Goal: Task Accomplishment & Management: Complete application form

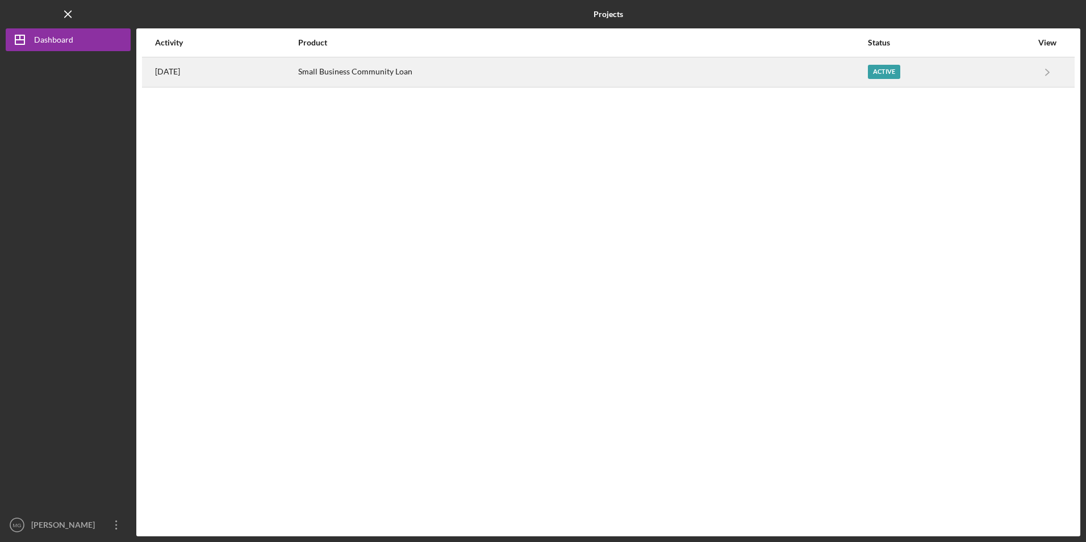
click at [297, 79] on div "2 months ago" at bounding box center [226, 72] width 142 height 28
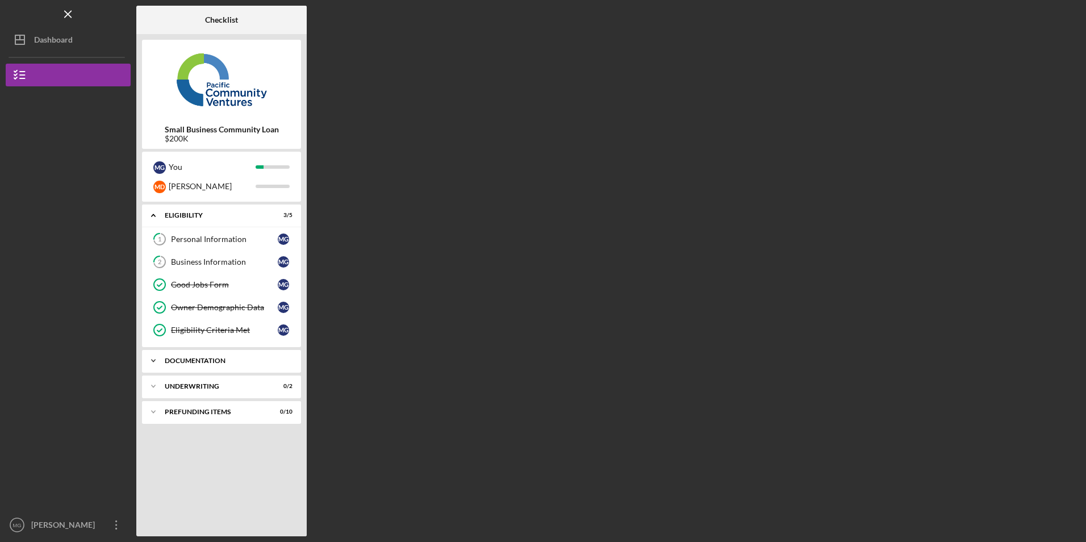
click at [203, 355] on div "Icon/Expander Documentation 4 / 13" at bounding box center [221, 360] width 159 height 23
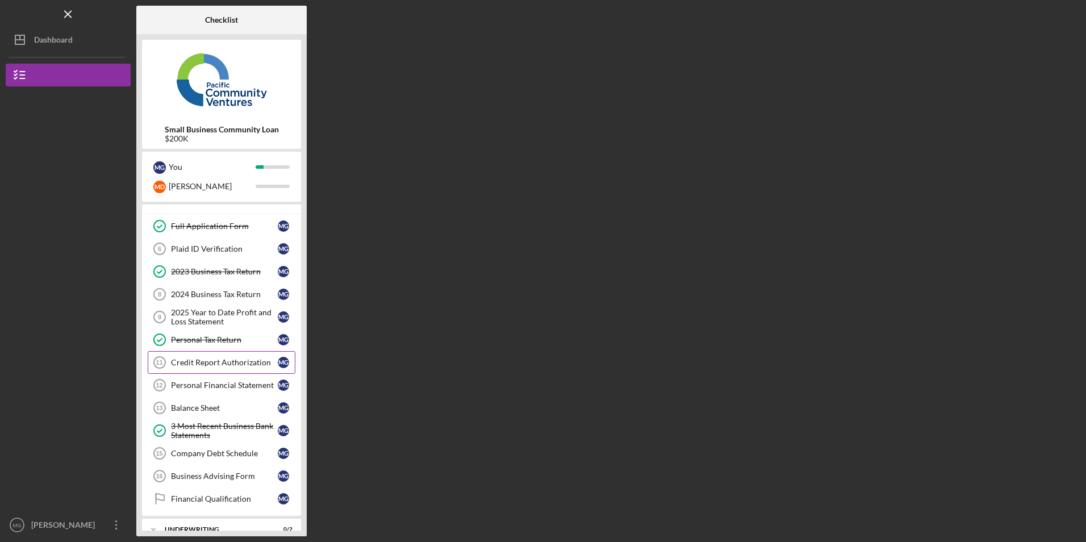
scroll to position [170, 0]
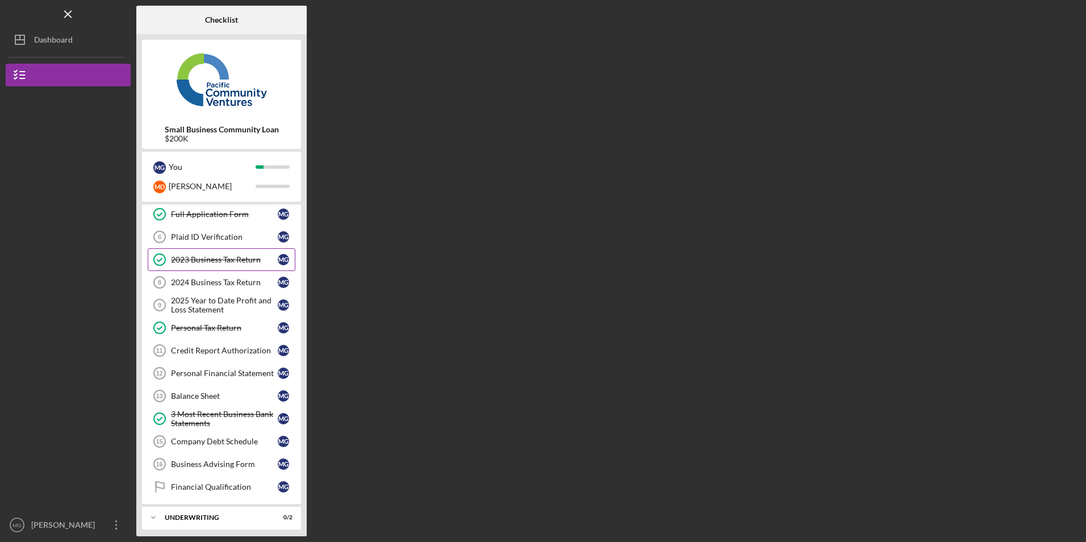
click at [204, 262] on div "2023 Business Tax Return" at bounding box center [224, 259] width 107 height 9
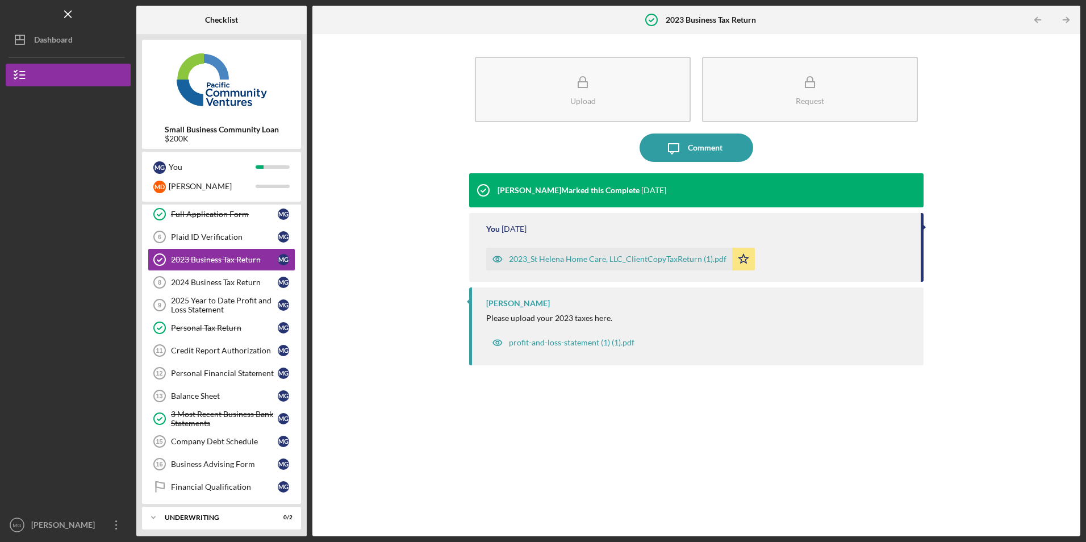
click at [575, 258] on div "2023_St Helena Home Care, LLC_ClientCopyTaxReturn (1).pdf" at bounding box center [617, 258] width 217 height 9
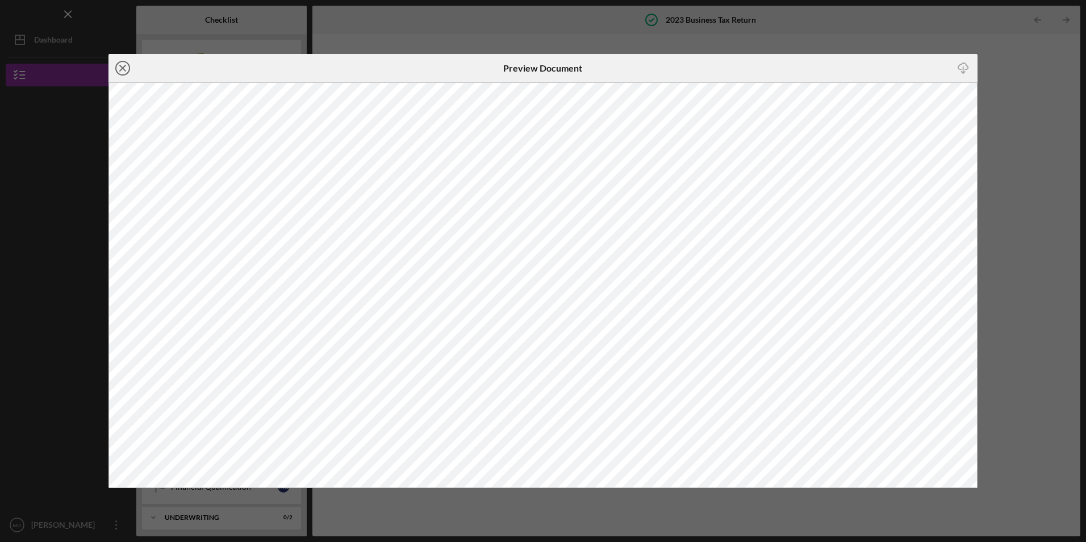
click at [122, 65] on icon "Icon/Close" at bounding box center [122, 68] width 28 height 28
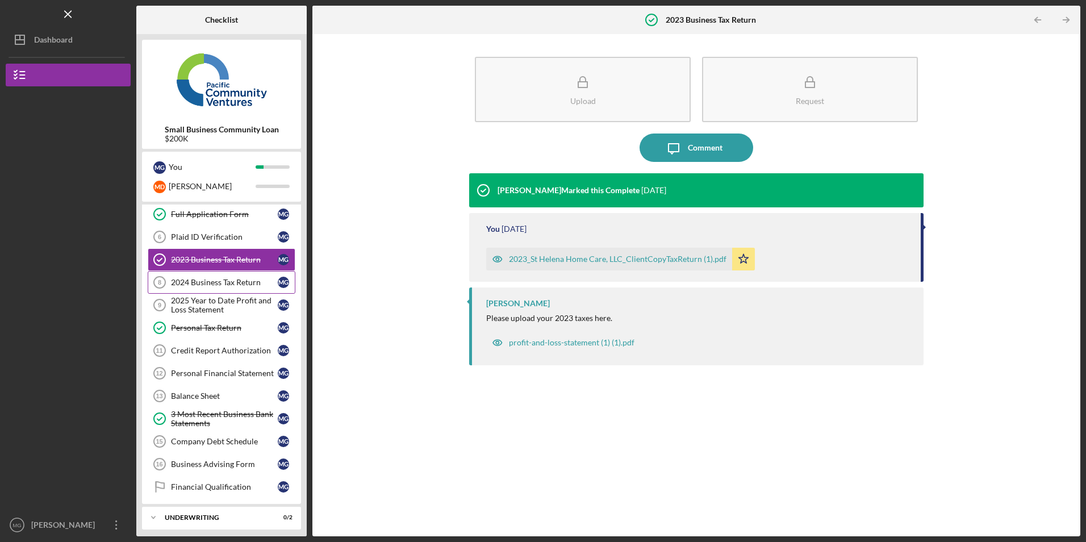
click at [212, 287] on div "2024 Business Tax Return" at bounding box center [224, 282] width 107 height 9
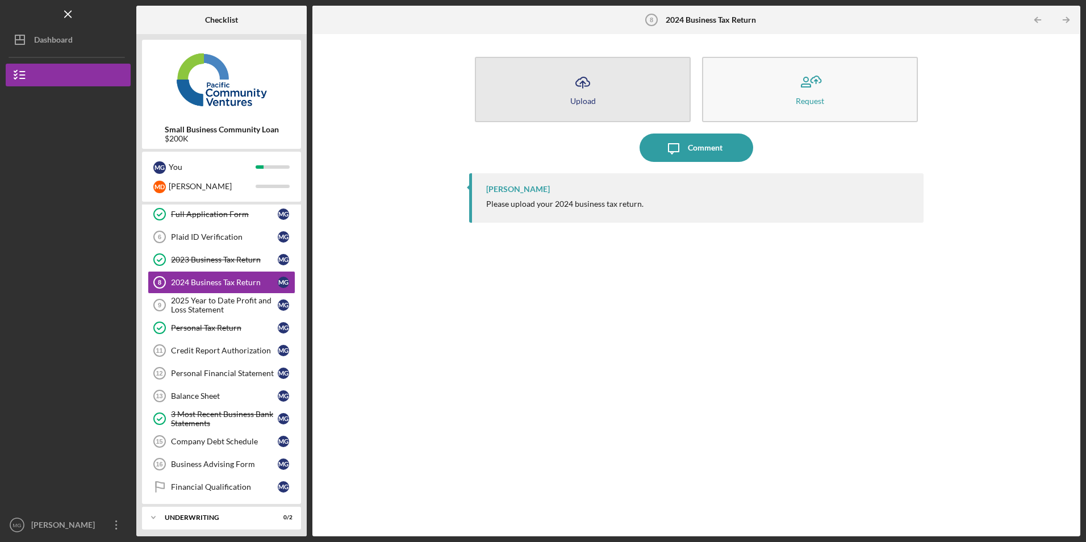
click at [583, 99] on div "Upload" at bounding box center [583, 101] width 26 height 9
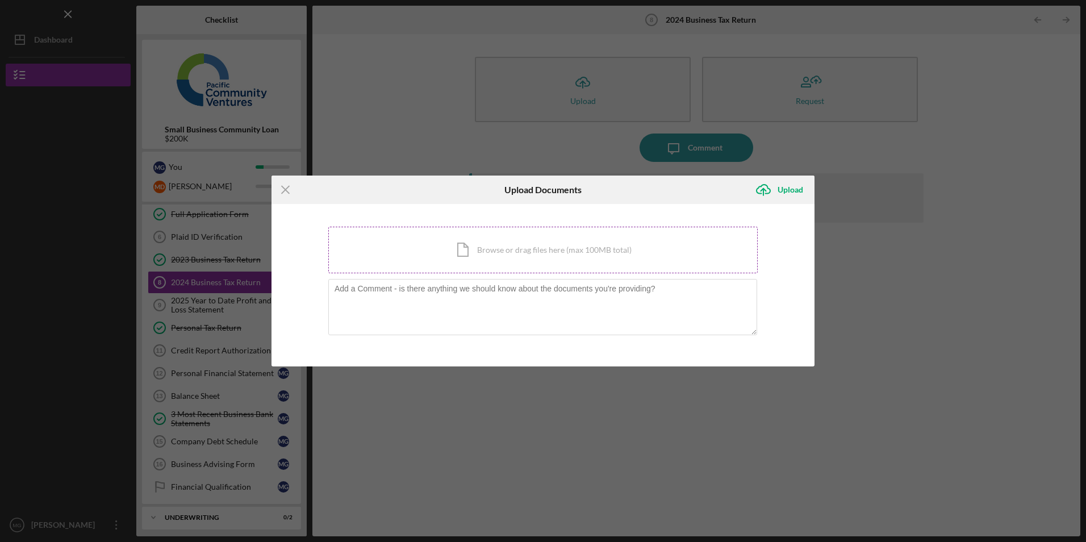
click at [526, 249] on div "Icon/Document Browse or drag files here (max 100MB total) Tap to choose files o…" at bounding box center [542, 250] width 429 height 47
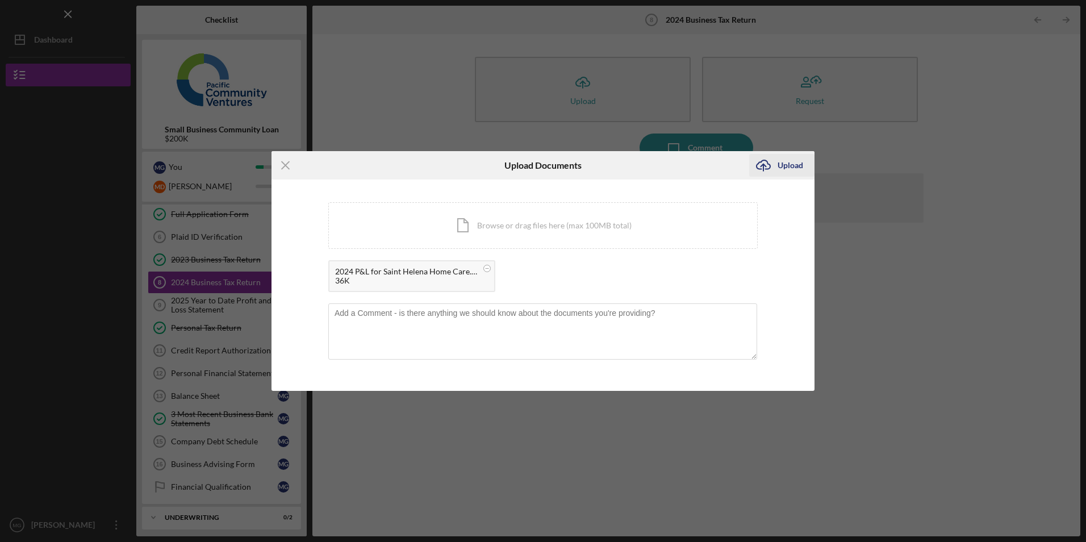
click at [795, 165] on div "Upload" at bounding box center [790, 165] width 26 height 23
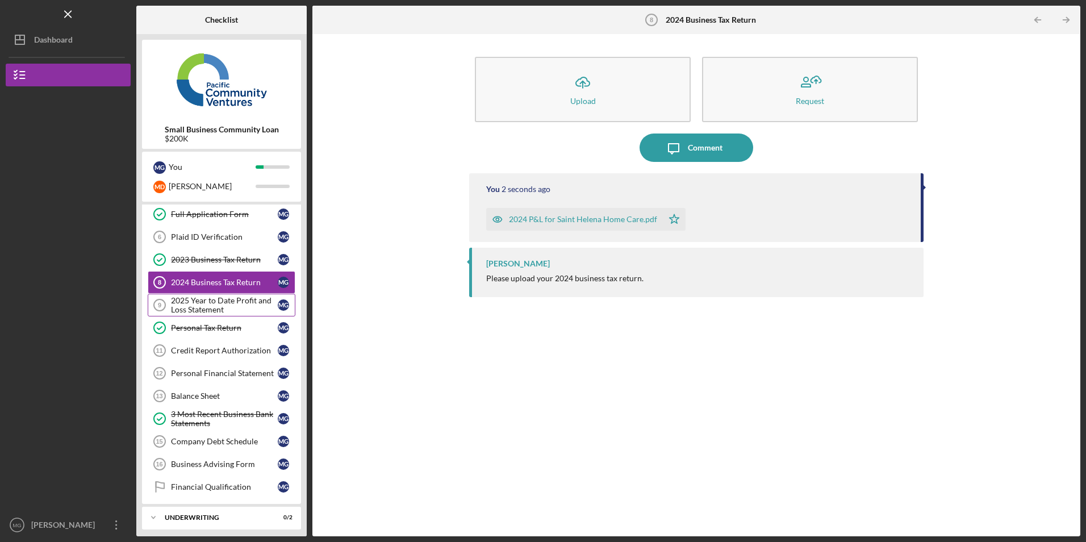
click at [185, 301] on div "2025 Year to Date Profit and Loss Statement" at bounding box center [224, 305] width 107 height 18
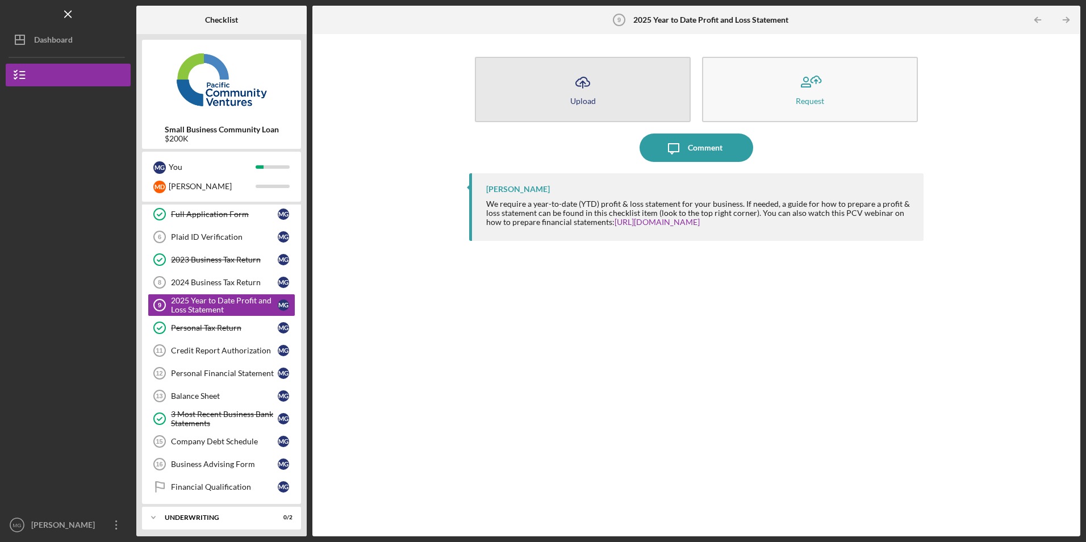
click at [561, 91] on button "Icon/Upload Upload" at bounding box center [583, 89] width 216 height 65
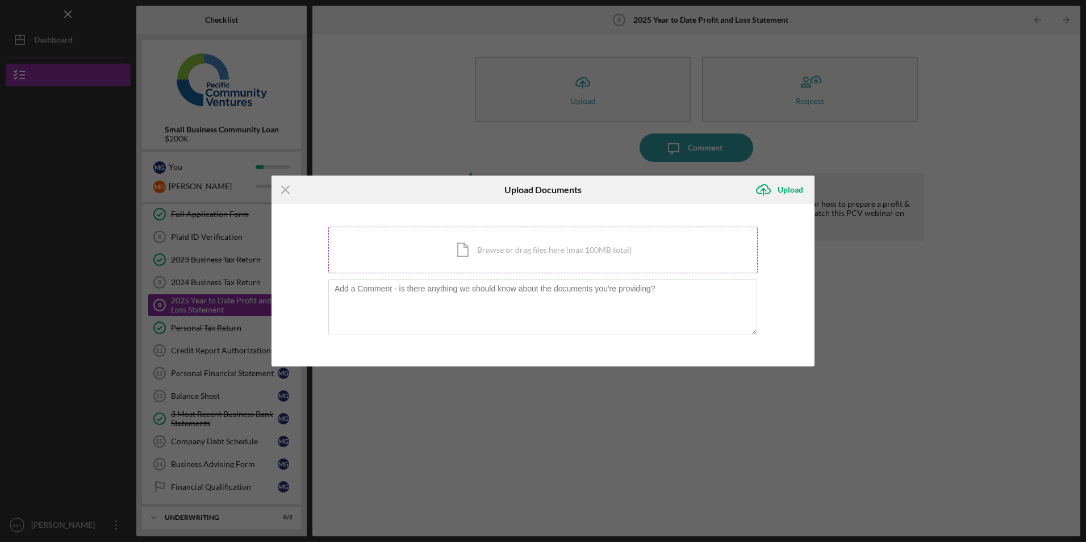
click at [505, 252] on div "Icon/Document Browse or drag files here (max 100MB total) Tap to choose files o…" at bounding box center [542, 250] width 429 height 47
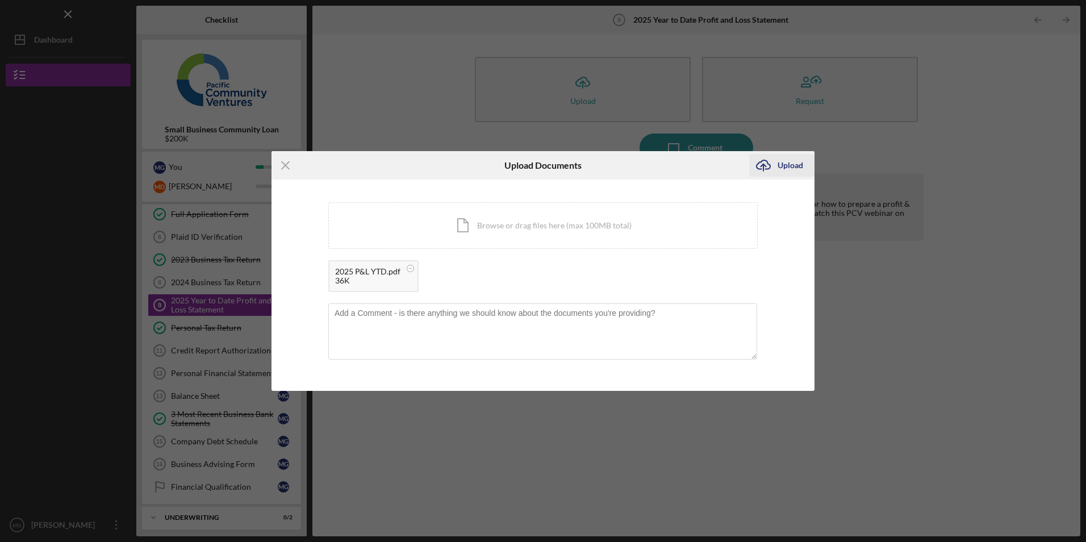
click at [799, 165] on div "Upload" at bounding box center [790, 165] width 26 height 23
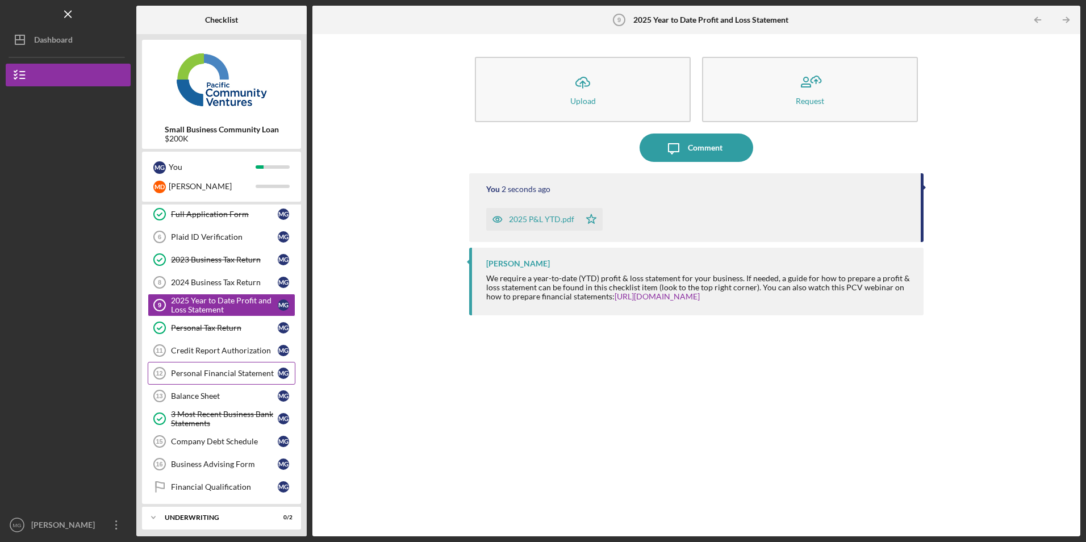
click at [208, 371] on div "Personal Financial Statement" at bounding box center [224, 372] width 107 height 9
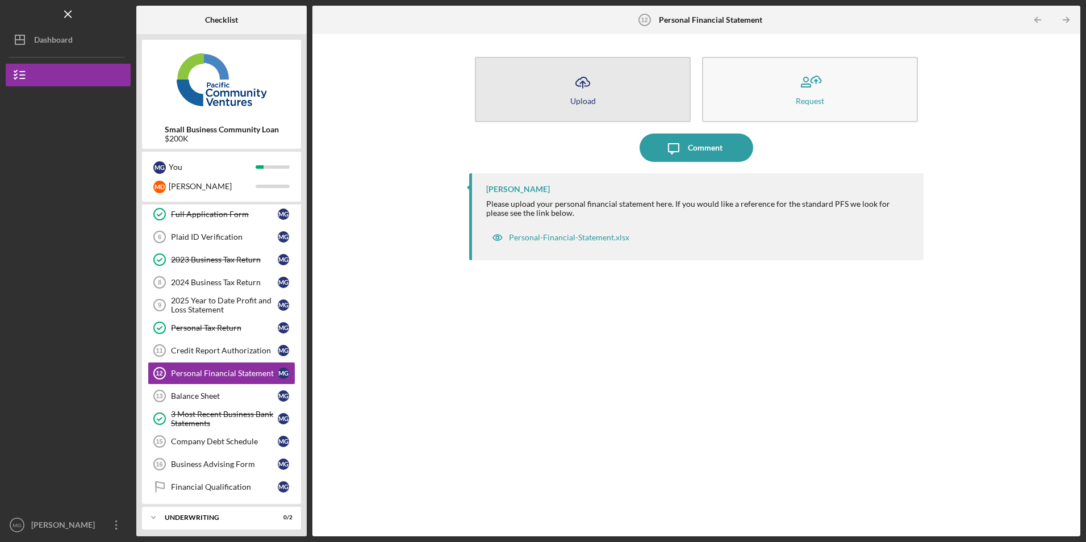
click at [571, 81] on icon "Icon/Upload" at bounding box center [582, 82] width 28 height 28
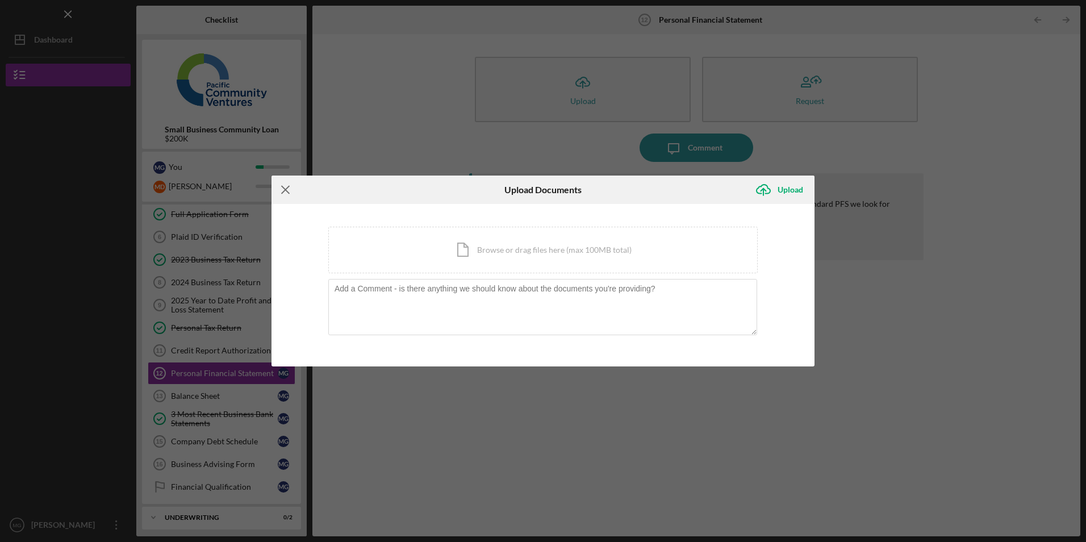
click at [284, 187] on icon "Icon/Menu Close" at bounding box center [285, 189] width 28 height 28
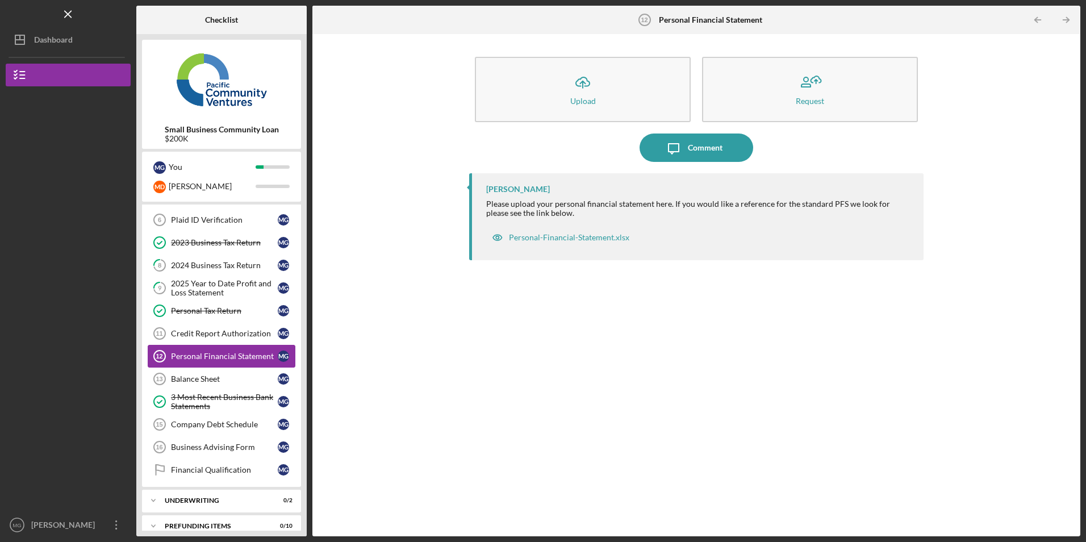
scroll to position [200, 0]
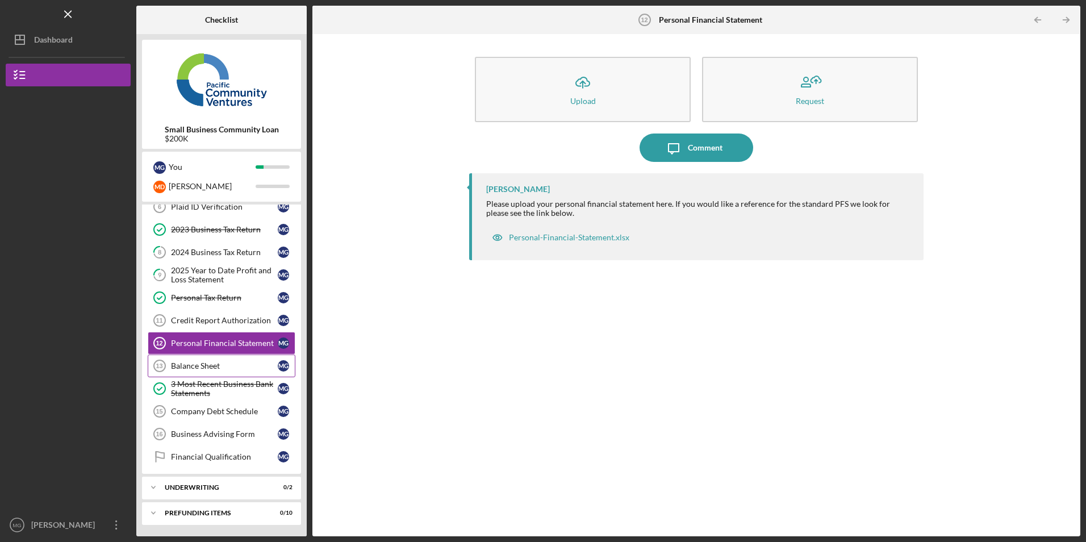
click at [210, 360] on link "Balance Sheet 13 Balance Sheet M G" at bounding box center [222, 365] width 148 height 23
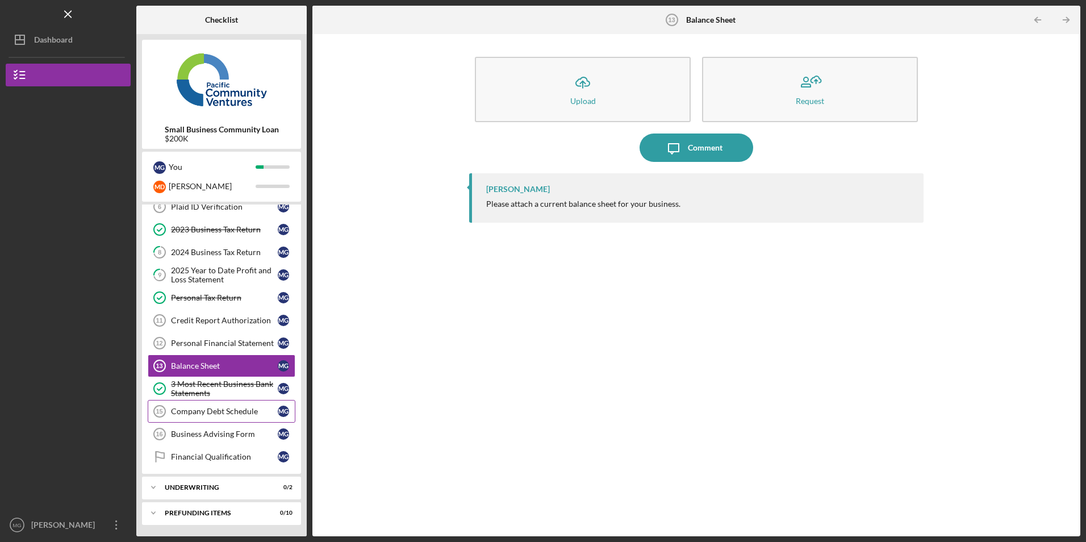
click at [236, 405] on link "Company Debt Schedule 15 Company Debt Schedule M G" at bounding box center [222, 411] width 148 height 23
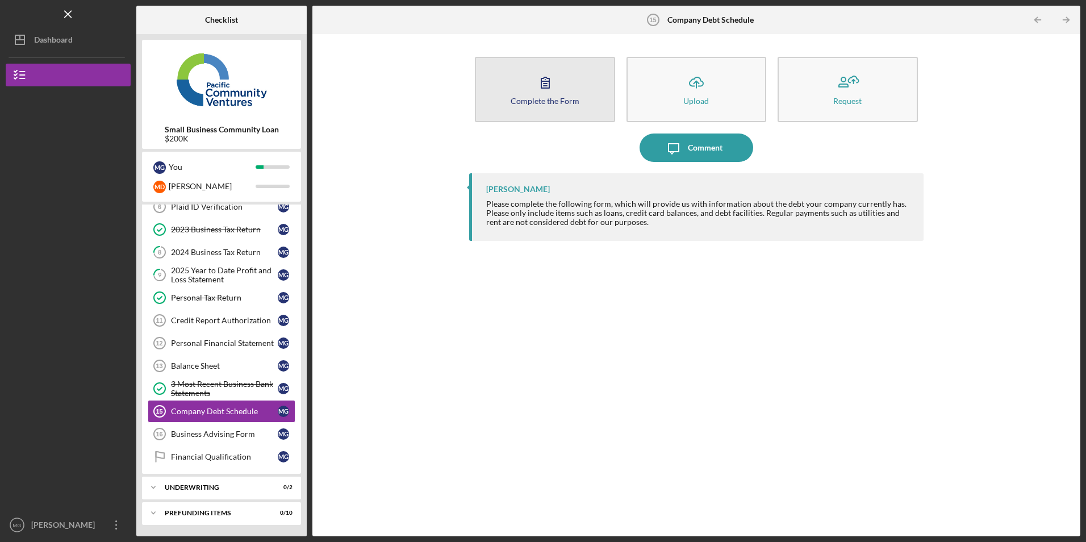
click at [563, 94] on button "Complete the Form Form" at bounding box center [545, 89] width 140 height 65
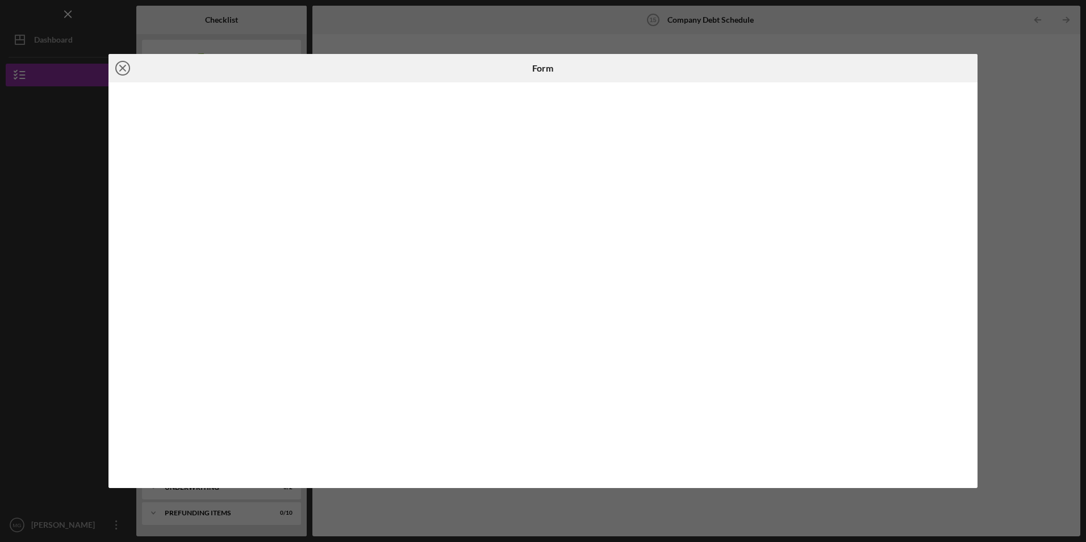
click at [124, 66] on icon "Icon/Close" at bounding box center [122, 68] width 28 height 28
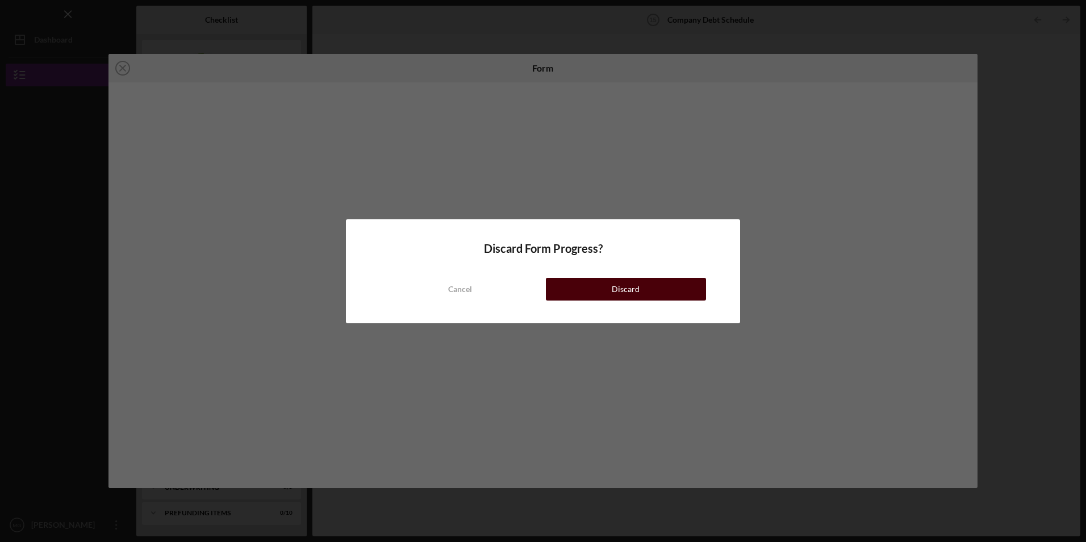
click at [568, 288] on button "Discard" at bounding box center [626, 289] width 160 height 23
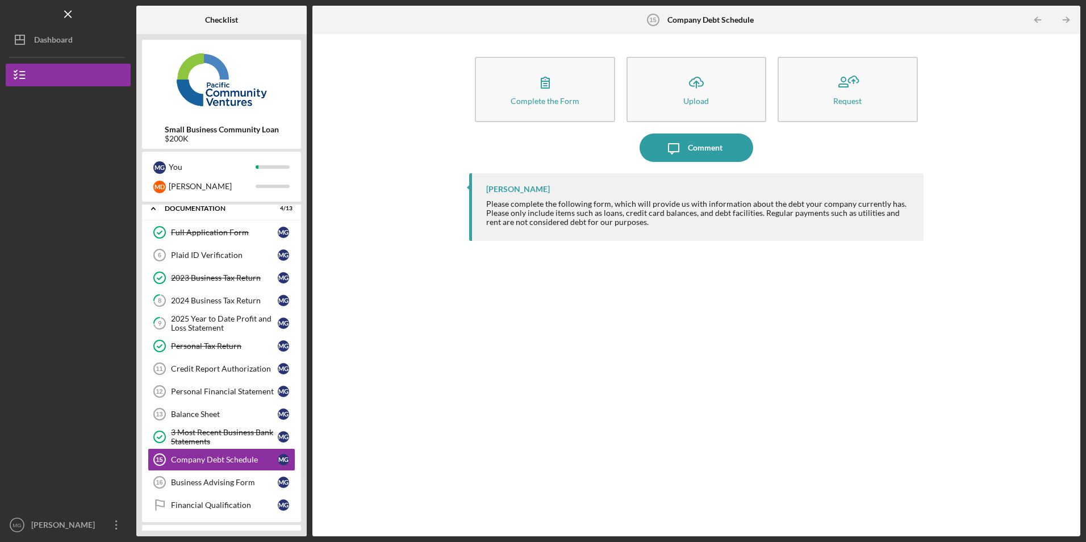
scroll to position [162, 0]
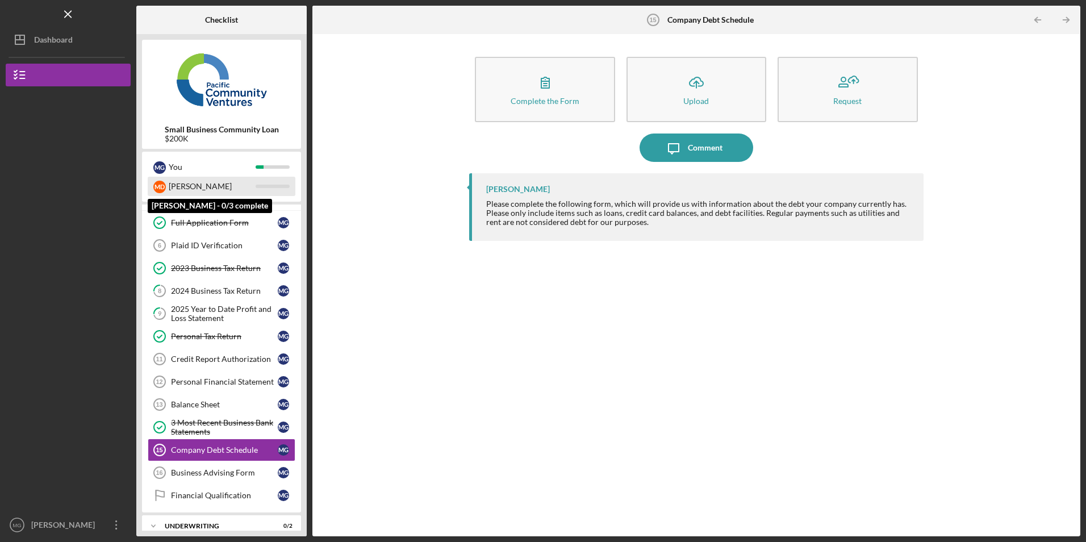
click at [213, 188] on div "[PERSON_NAME]" at bounding box center [212, 186] width 87 height 19
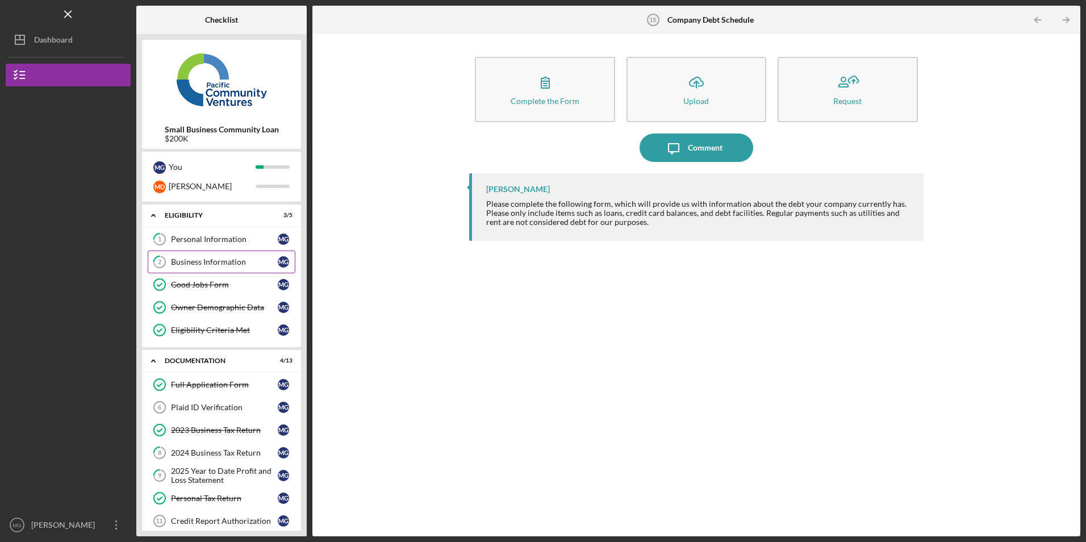
click at [194, 267] on link "2 Business Information M G" at bounding box center [222, 261] width 148 height 23
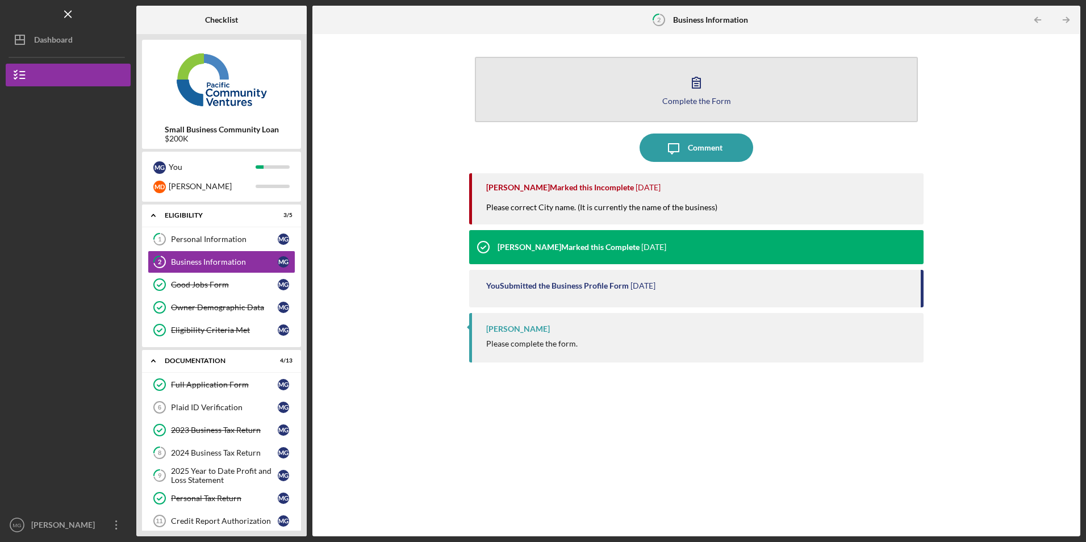
click at [501, 76] on button "Complete the Form Form" at bounding box center [696, 89] width 442 height 65
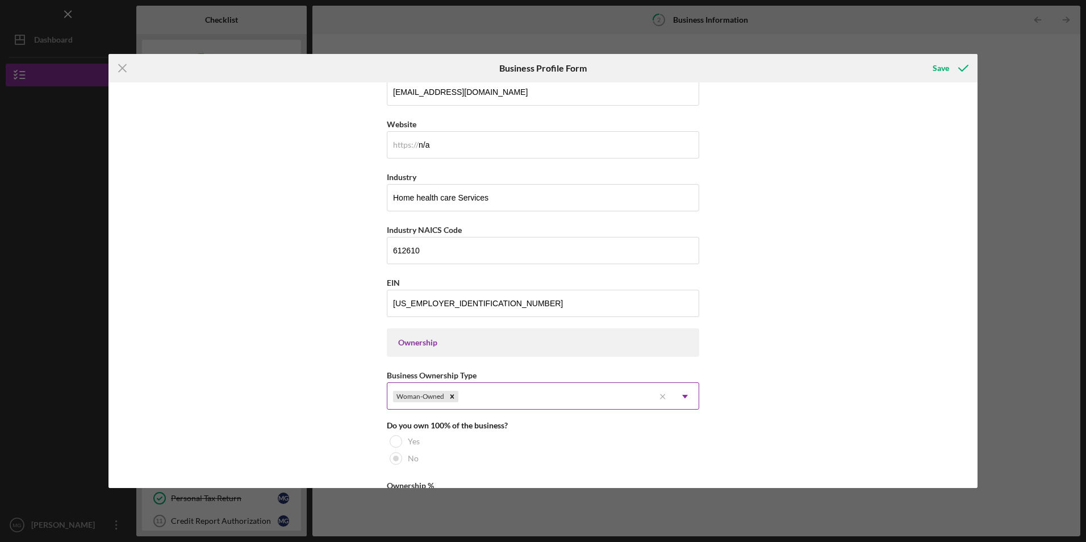
scroll to position [568, 0]
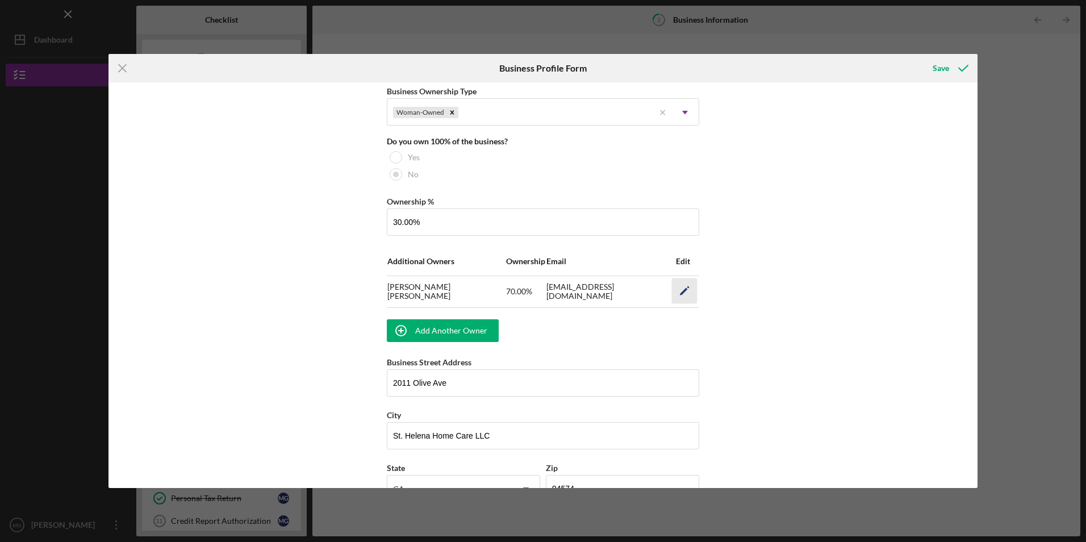
click at [688, 290] on icon "Icon/Edit" at bounding box center [685, 291] width 26 height 26
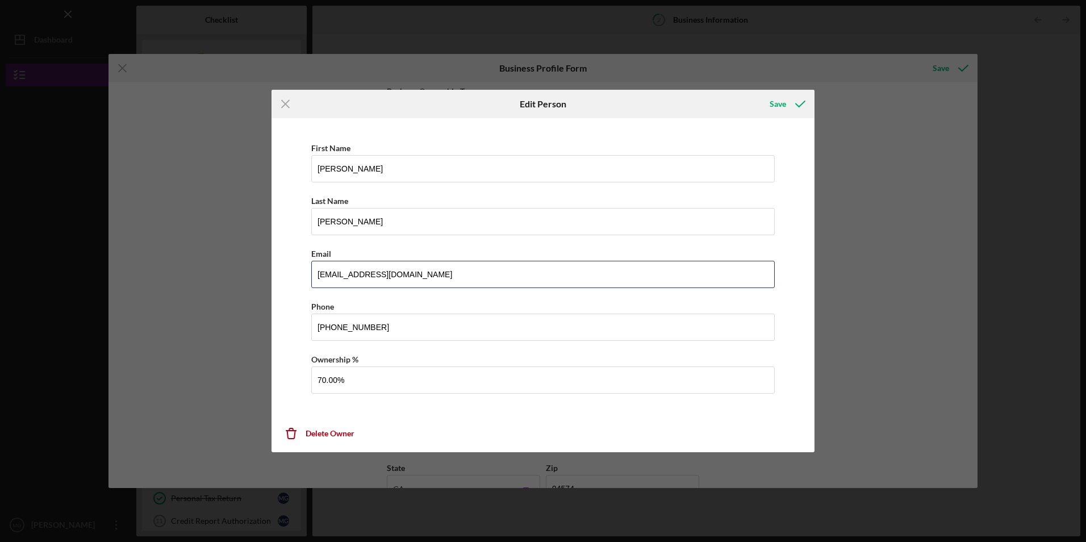
drag, startPoint x: 441, startPoint y: 274, endPoint x: 216, endPoint y: 258, distance: 224.8
click at [216, 258] on div "Icon/Menu Close Edit Person Save First Name [PERSON_NAME] Last Name [PERSON_NAM…" at bounding box center [543, 271] width 1086 height 542
type input "[EMAIL_ADDRESS][DOMAIN_NAME]"
click at [281, 265] on div "First Name [PERSON_NAME] Last Name [PERSON_NAME] Email [EMAIL_ADDRESS][DOMAIN_N…" at bounding box center [542, 273] width 531 height 298
click at [781, 99] on div "Save" at bounding box center [777, 104] width 16 height 23
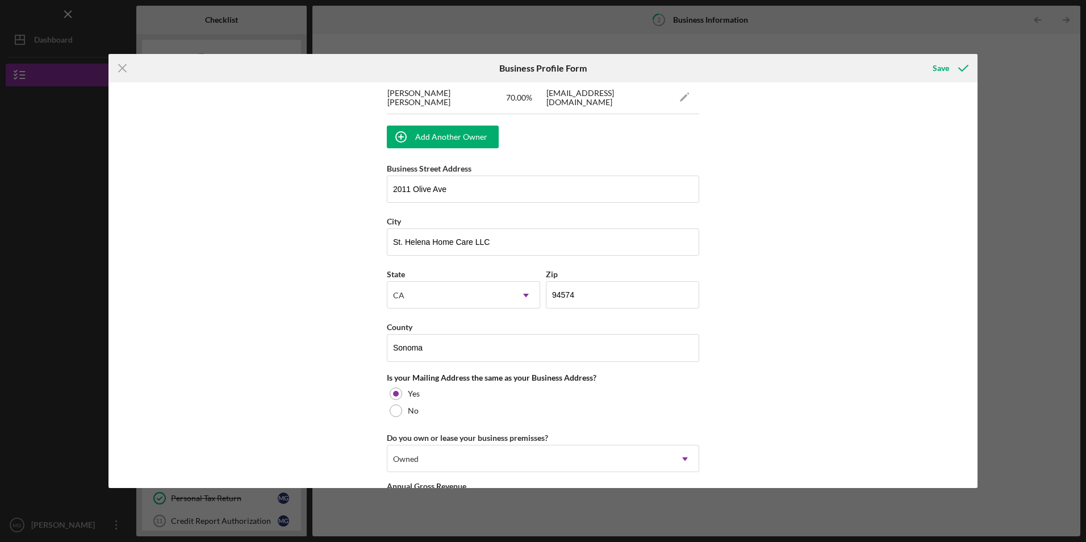
scroll to position [916, 0]
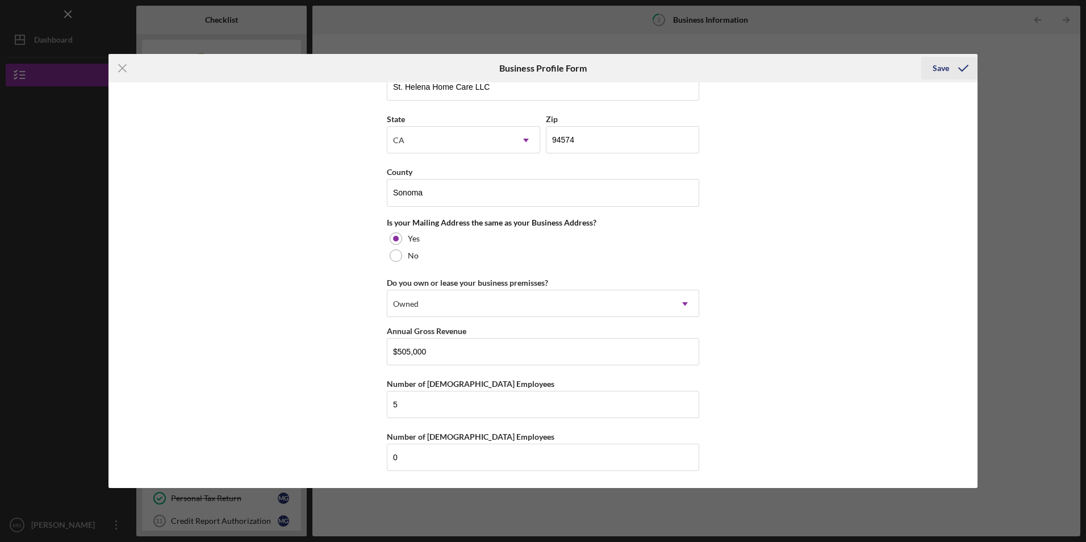
click at [944, 69] on div "Save" at bounding box center [940, 68] width 16 height 23
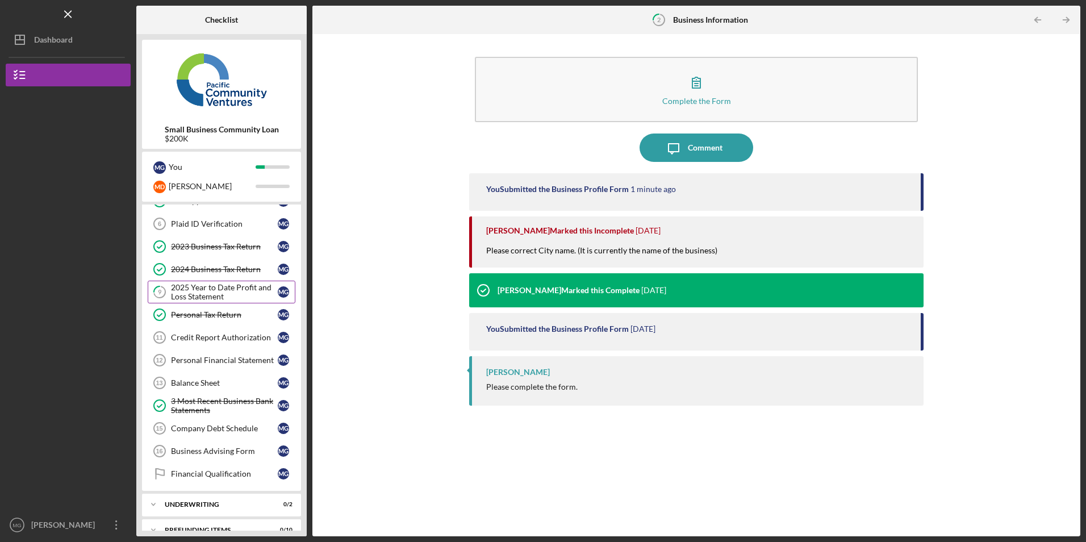
scroll to position [200, 0]
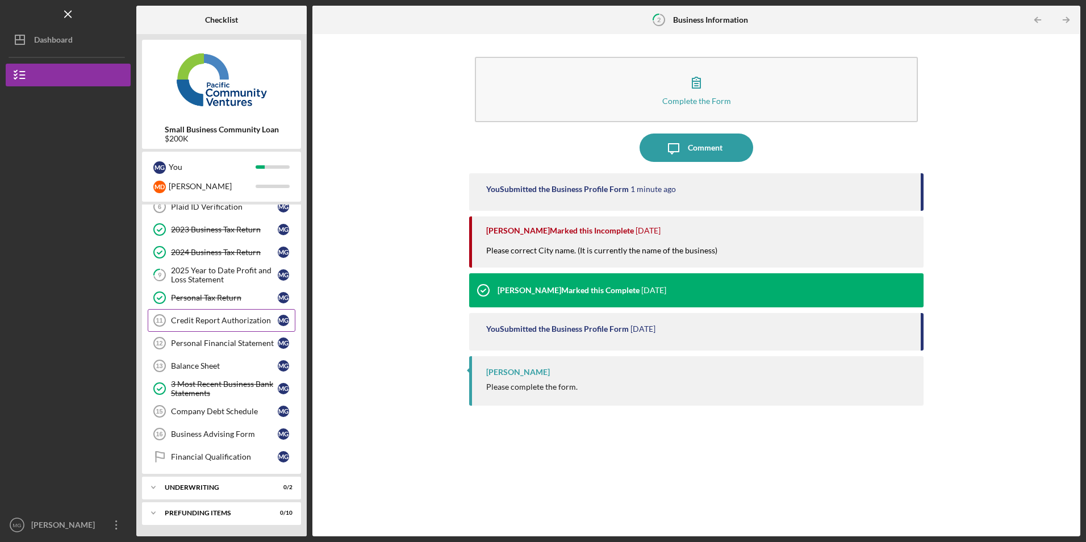
click at [229, 322] on div "Credit Report Authorization" at bounding box center [224, 320] width 107 height 9
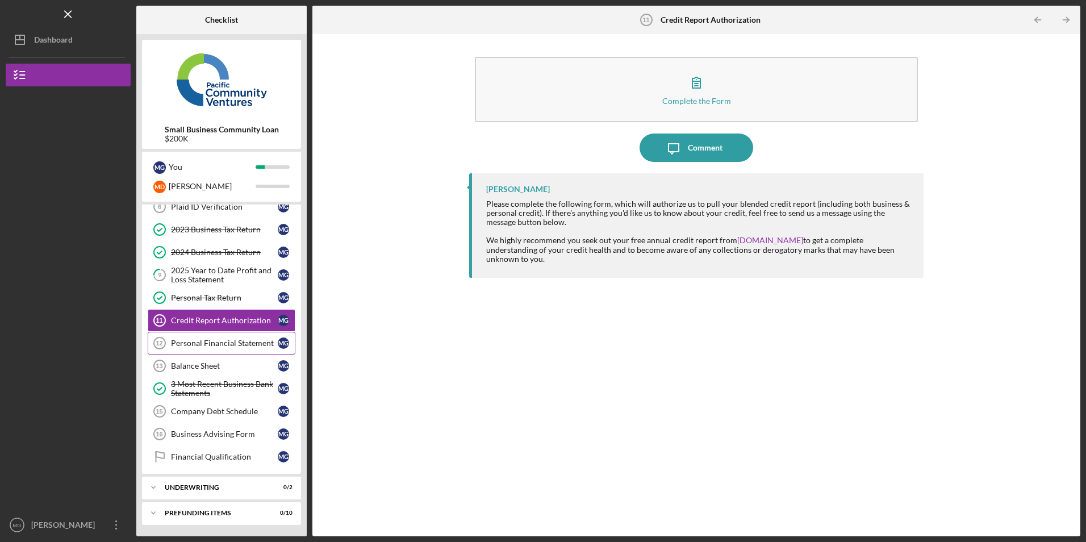
click at [200, 336] on link "Personal Financial Statement 12 Personal Financial Statement M G" at bounding box center [222, 343] width 148 height 23
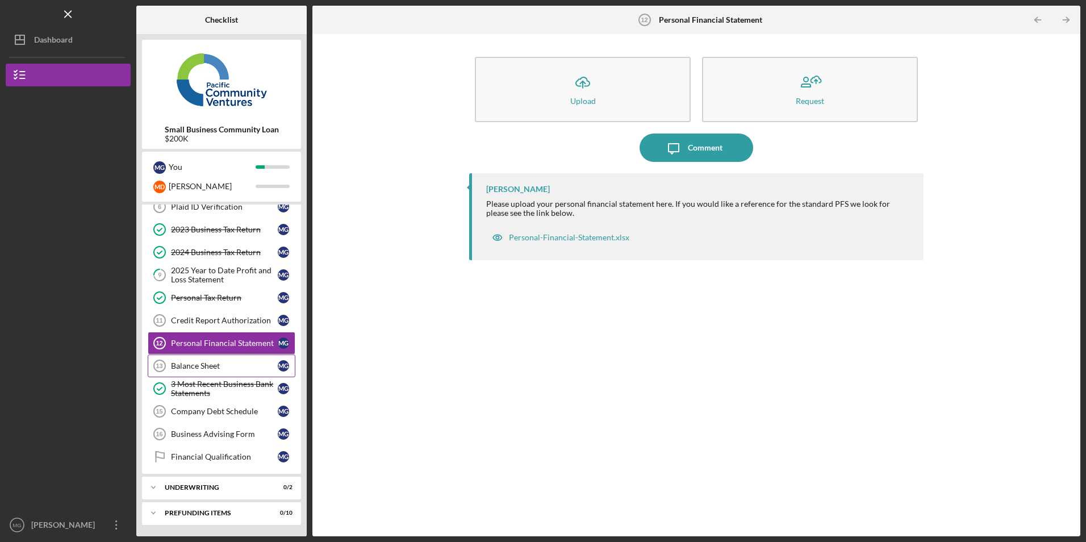
click at [196, 361] on link "Balance Sheet 13 Balance Sheet M G" at bounding box center [222, 365] width 148 height 23
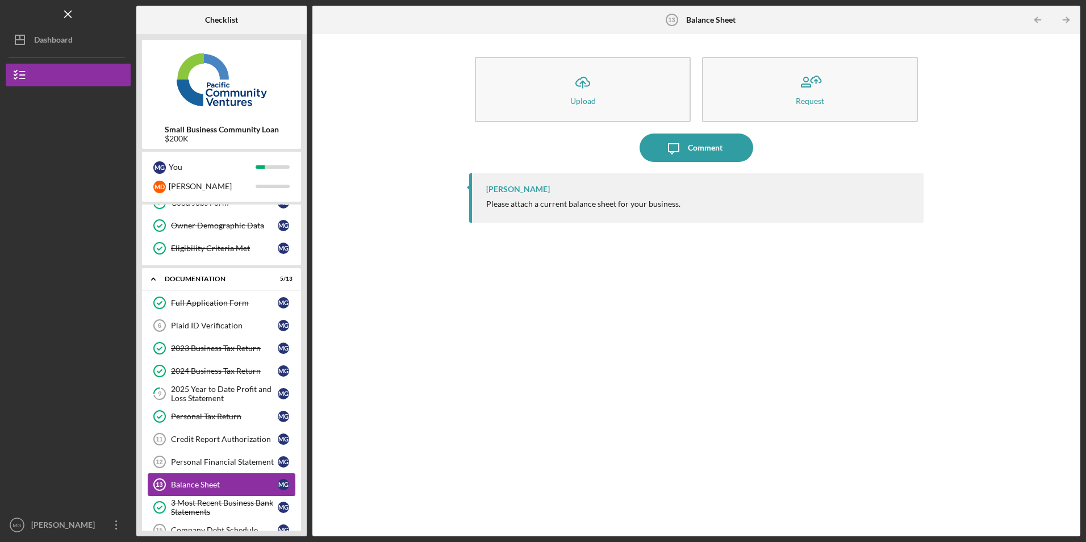
scroll to position [170, 0]
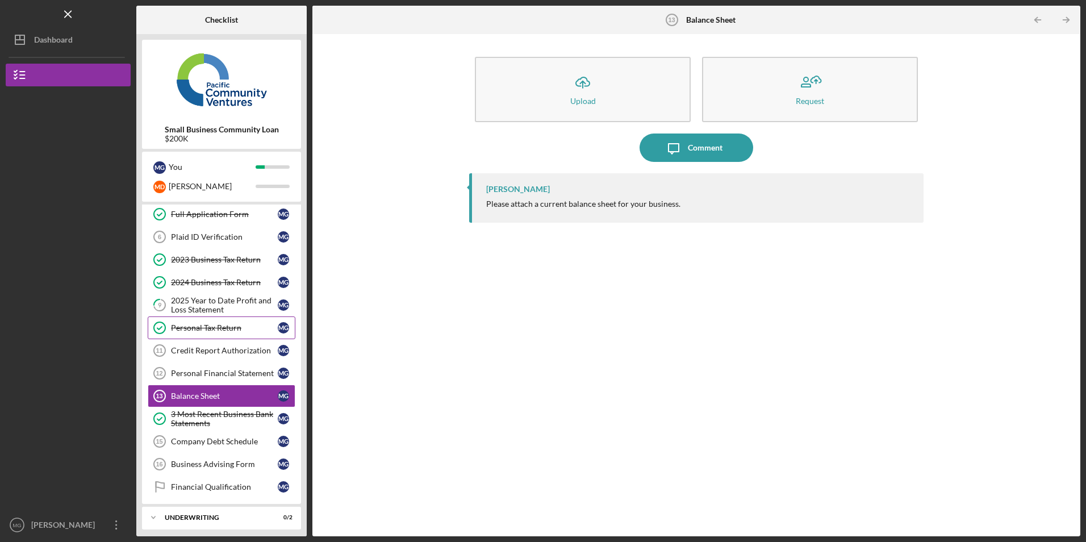
click at [202, 321] on link "Personal Tax Return Personal Tax Return M G" at bounding box center [222, 327] width 148 height 23
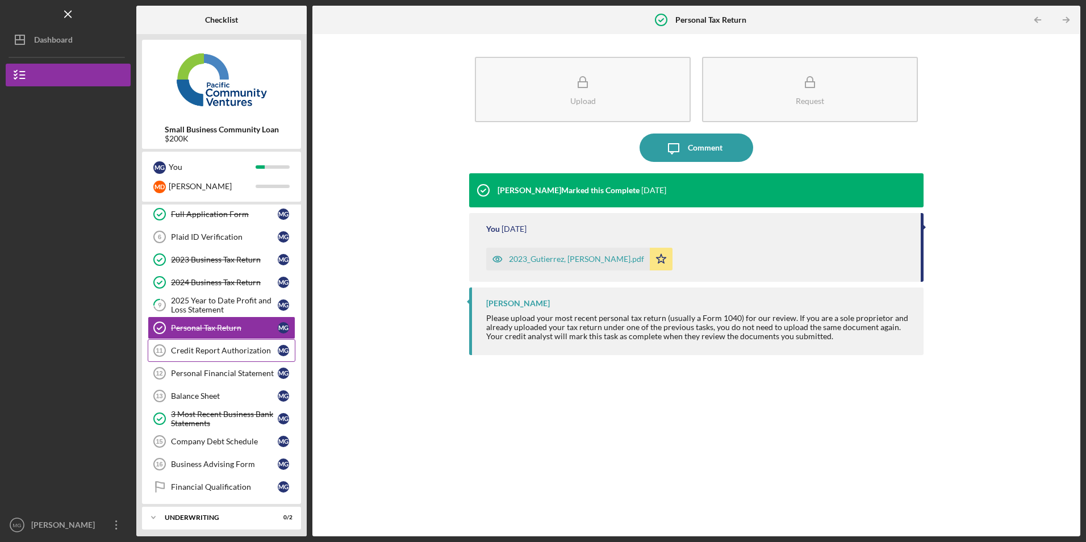
click at [221, 351] on div "Credit Report Authorization" at bounding box center [224, 350] width 107 height 9
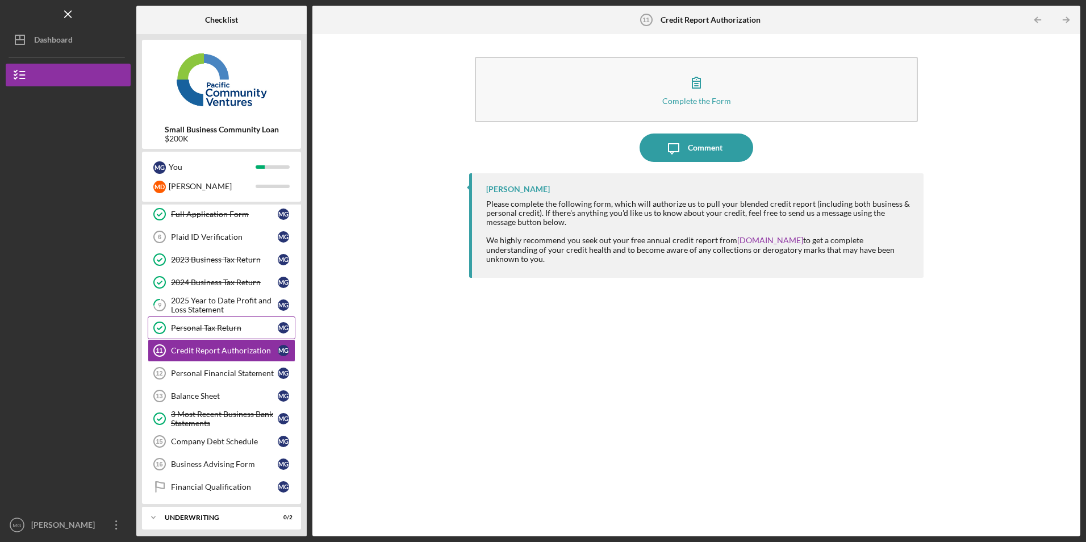
click at [236, 328] on div "Personal Tax Return" at bounding box center [224, 327] width 107 height 9
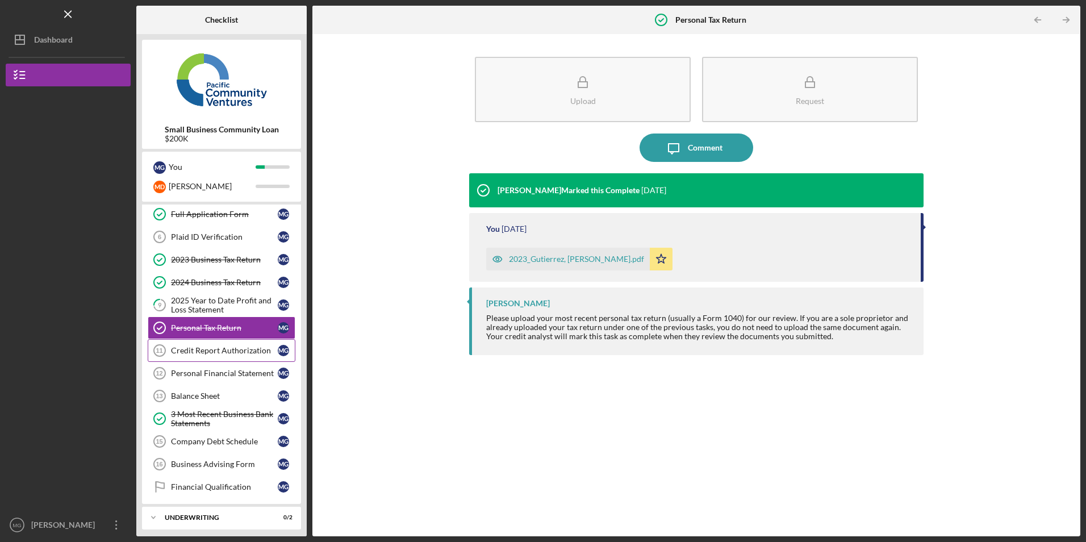
click at [236, 353] on div "Credit Report Authorization" at bounding box center [224, 350] width 107 height 9
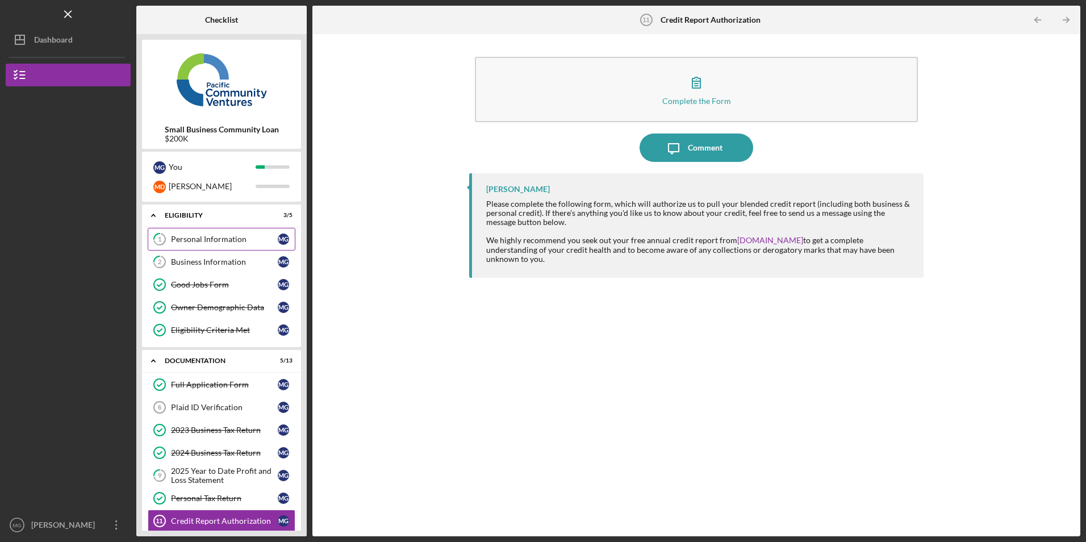
click at [207, 244] on div "Personal Information" at bounding box center [224, 238] width 107 height 9
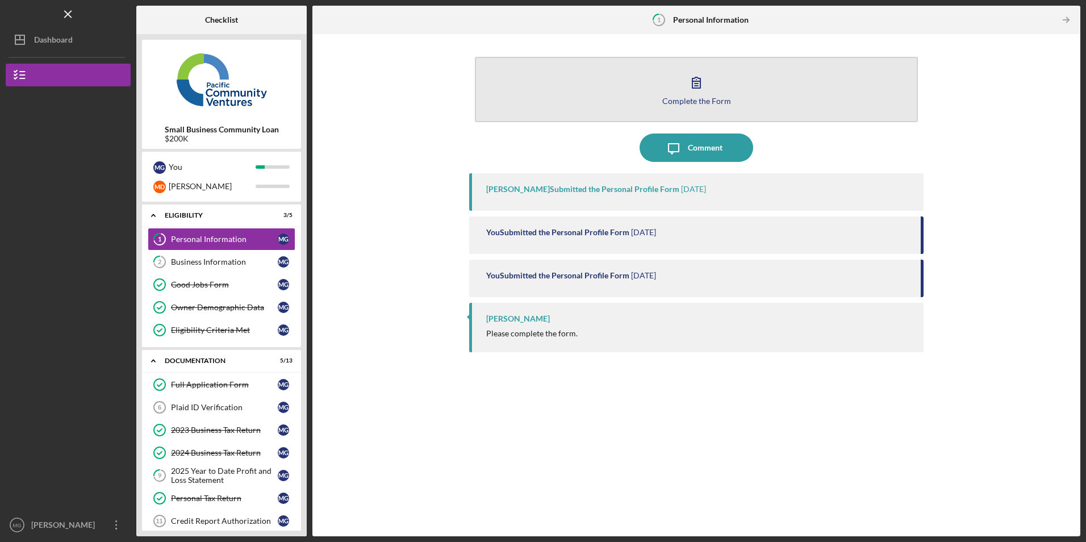
click at [569, 111] on button "Complete the Form Form" at bounding box center [696, 89] width 442 height 65
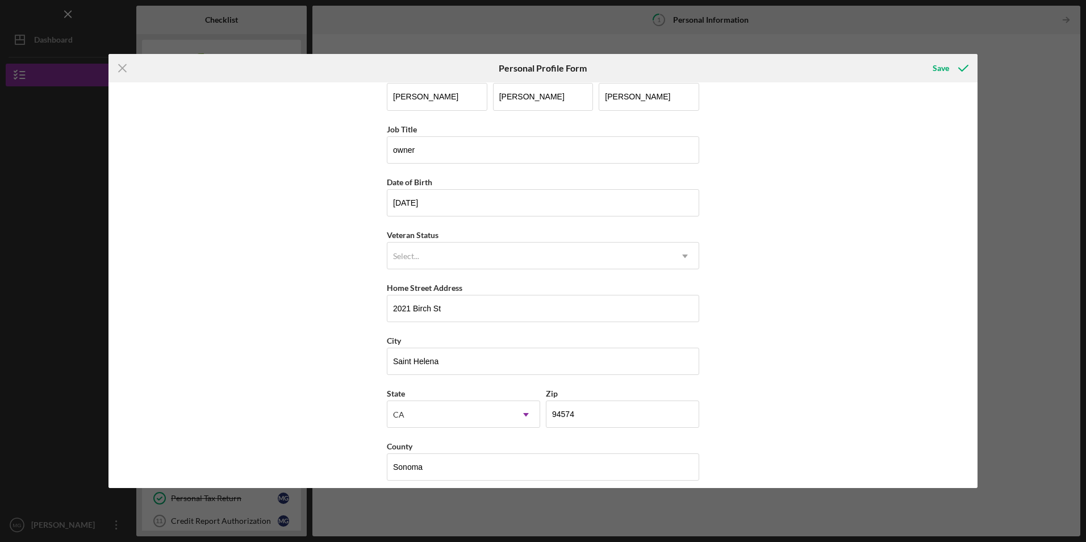
scroll to position [29, 0]
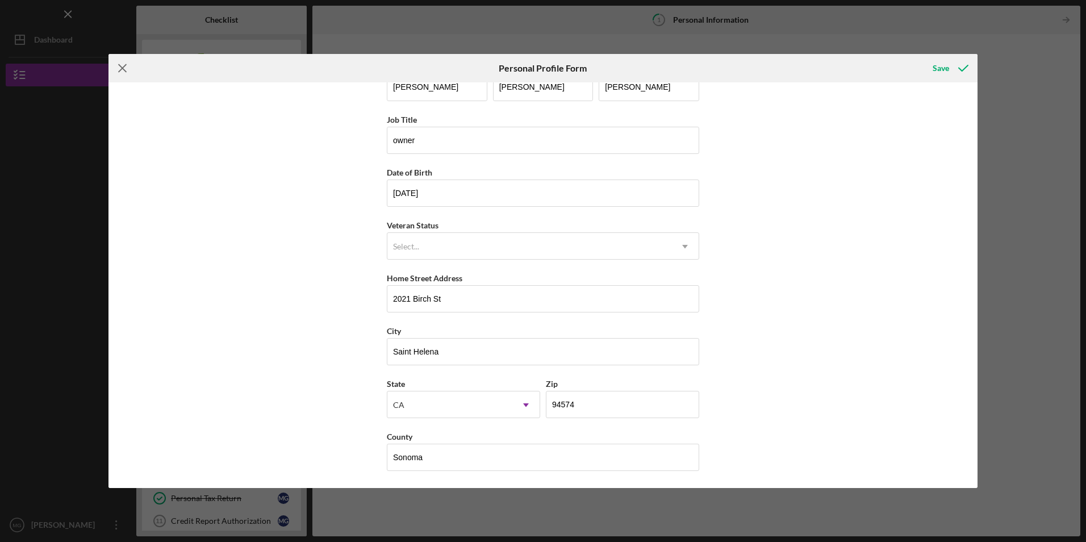
click at [116, 62] on icon "Icon/Menu Close" at bounding box center [122, 68] width 28 height 28
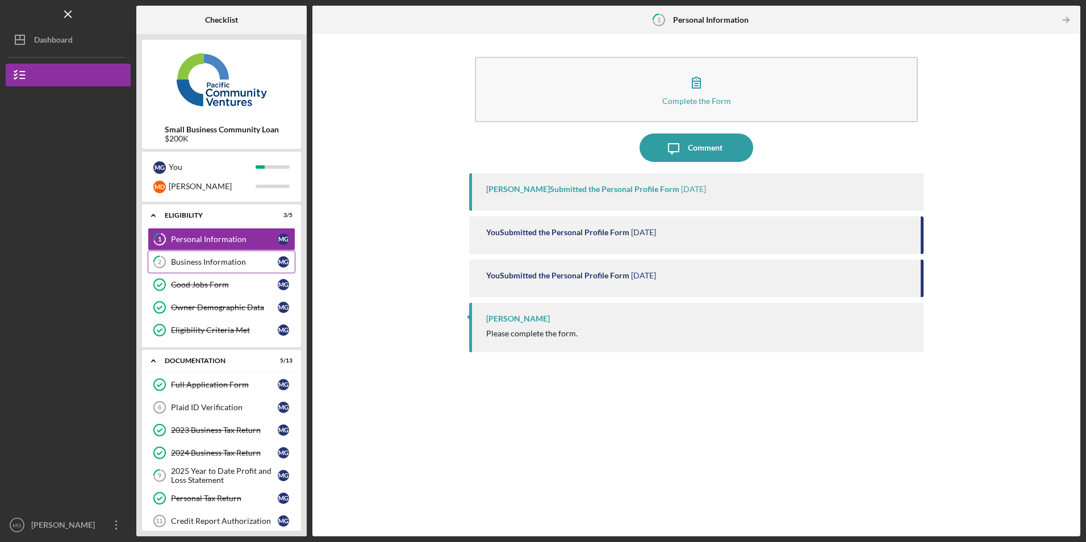
click at [188, 259] on div "Business Information" at bounding box center [224, 261] width 107 height 9
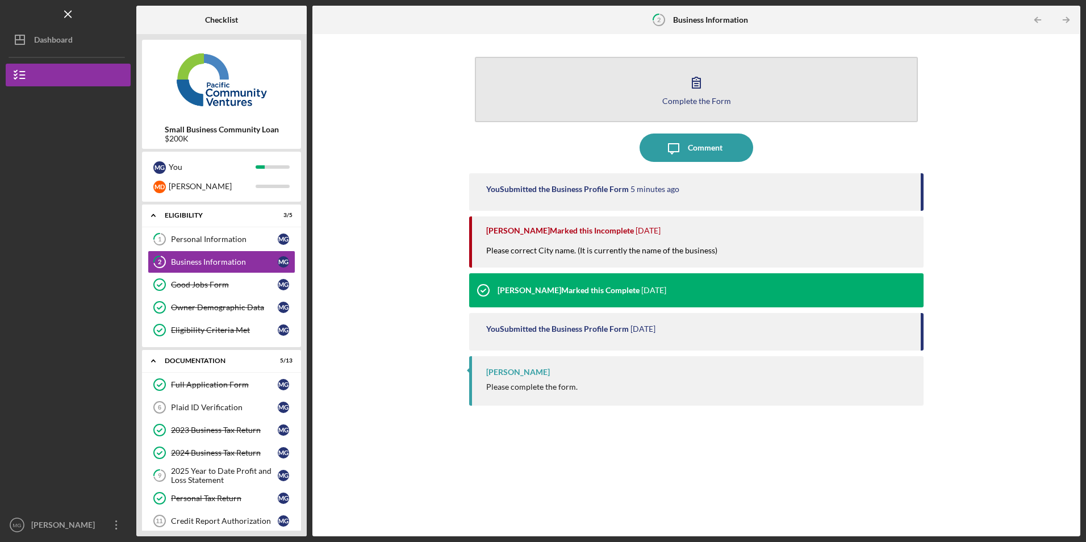
click at [635, 76] on button "Complete the Form Form" at bounding box center [696, 89] width 442 height 65
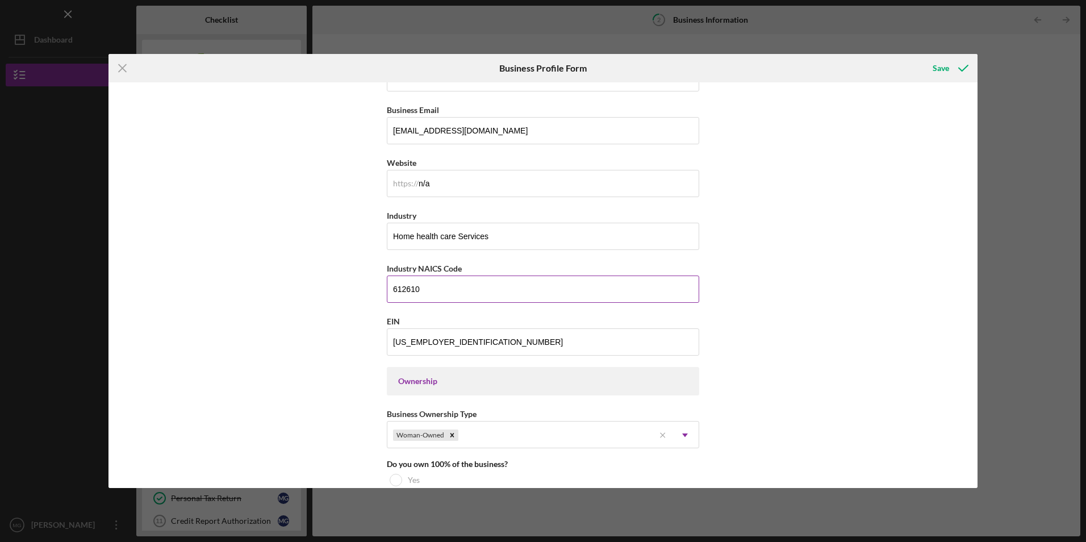
scroll to position [227, 0]
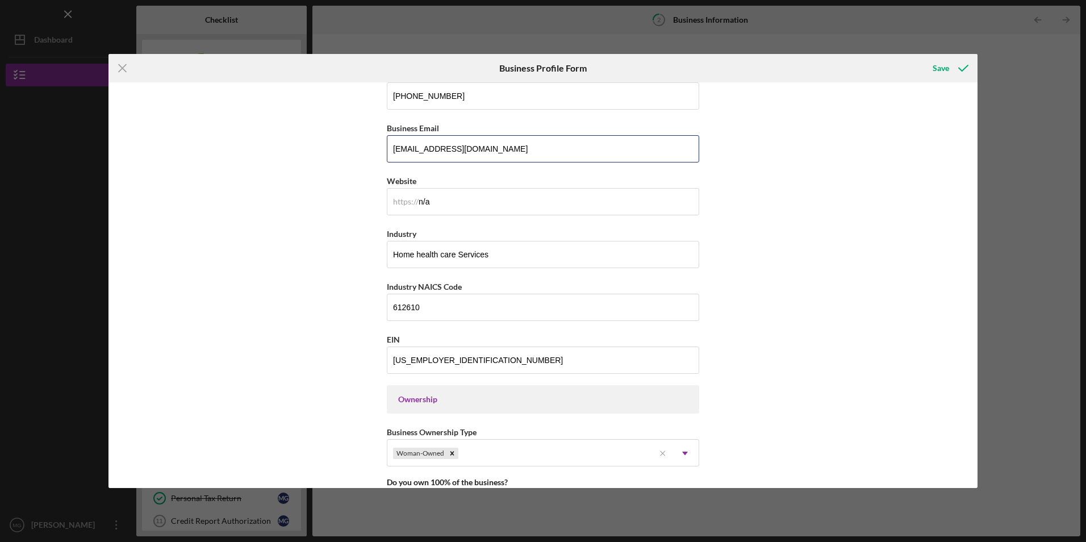
drag, startPoint x: 475, startPoint y: 148, endPoint x: 383, endPoint y: 146, distance: 92.0
click at [383, 146] on div "Business Name [GEOGRAPHIC_DATA] Home Care, LLC DBA Business Start Date [DATE] L…" at bounding box center [542, 284] width 869 height 405
click at [121, 68] on icon "Icon/Menu Close" at bounding box center [122, 68] width 28 height 28
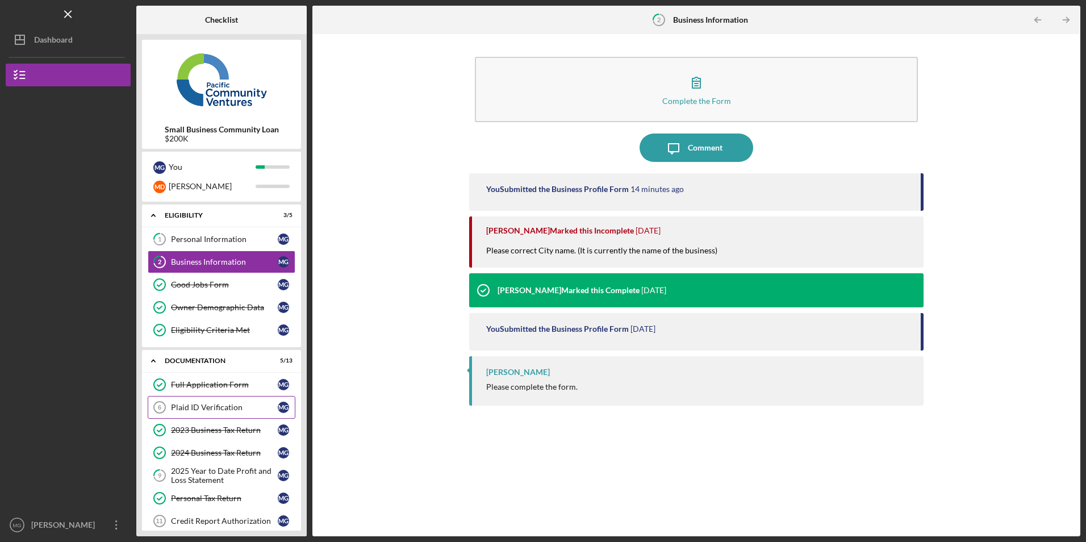
click at [191, 409] on div "Plaid ID Verification" at bounding box center [224, 407] width 107 height 9
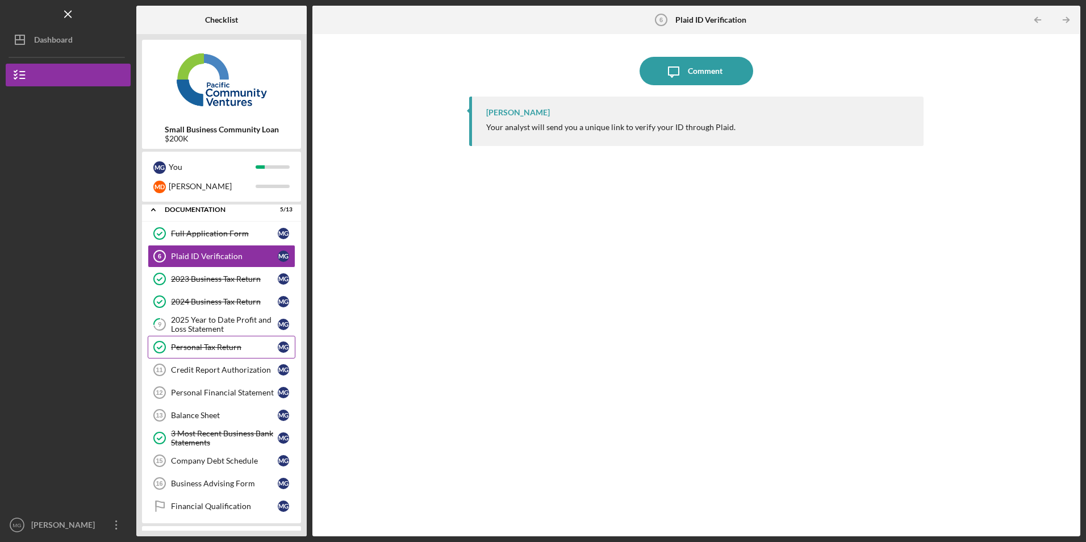
scroll to position [170, 0]
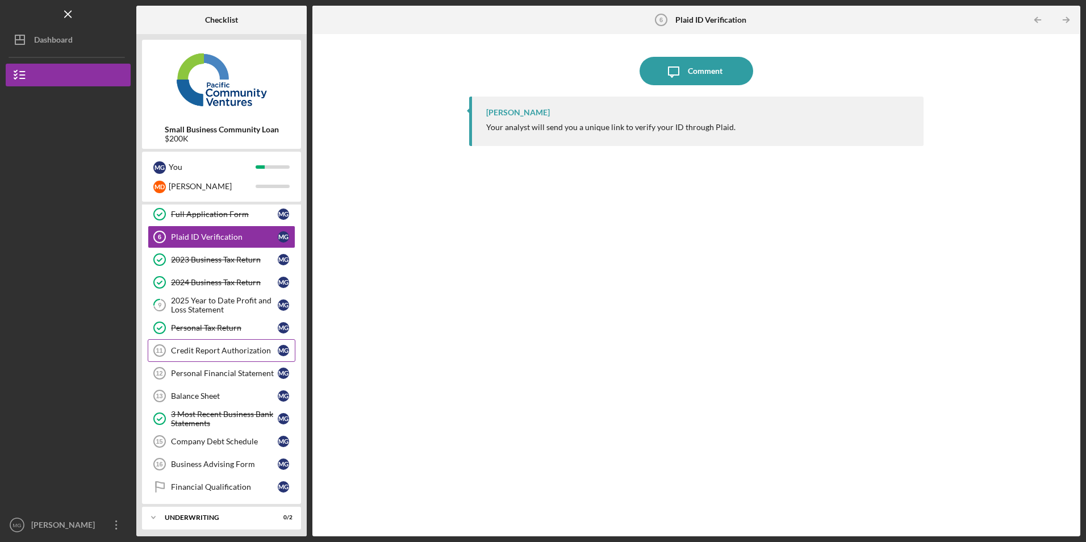
click at [234, 353] on div "Credit Report Authorization" at bounding box center [224, 350] width 107 height 9
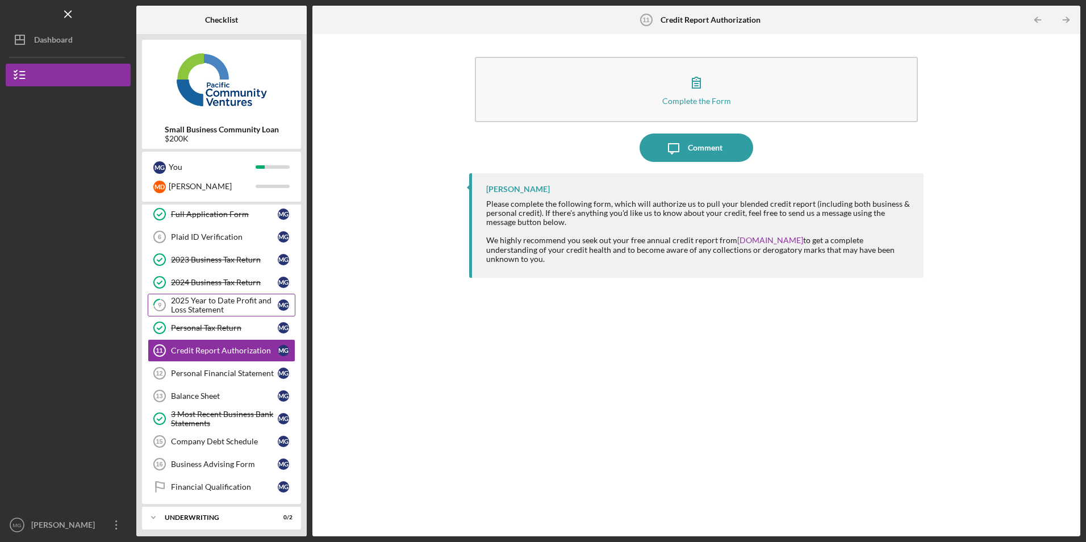
click at [217, 304] on div "2025 Year to Date Profit and Loss Statement" at bounding box center [224, 305] width 107 height 18
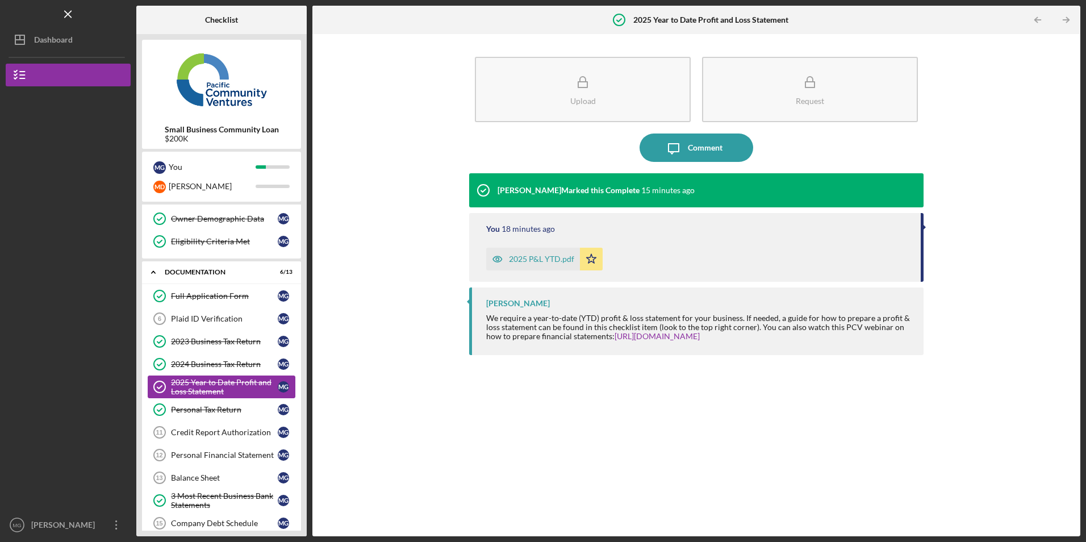
scroll to position [200, 0]
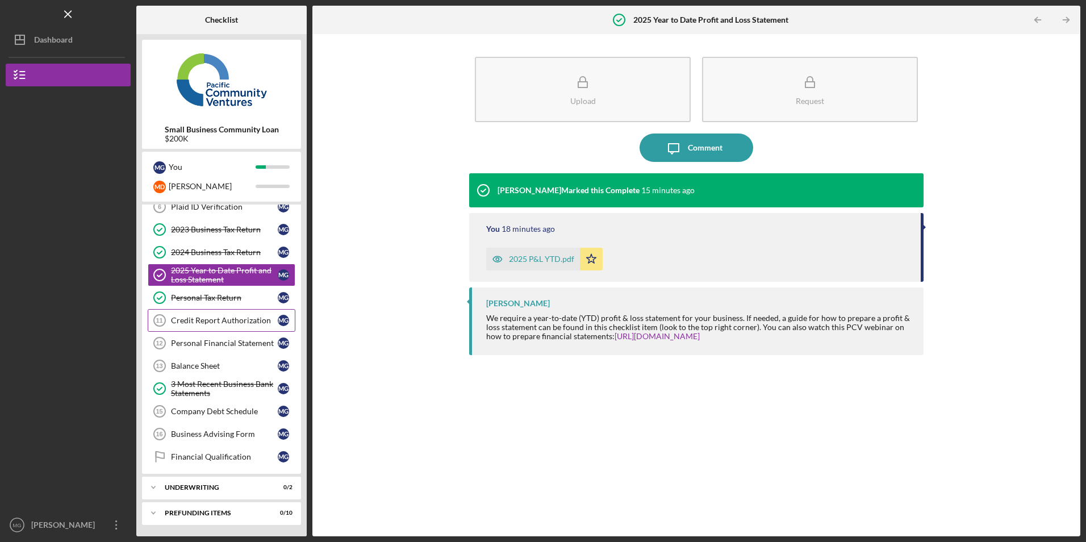
click at [175, 325] on div "Credit Report Authorization" at bounding box center [224, 320] width 107 height 9
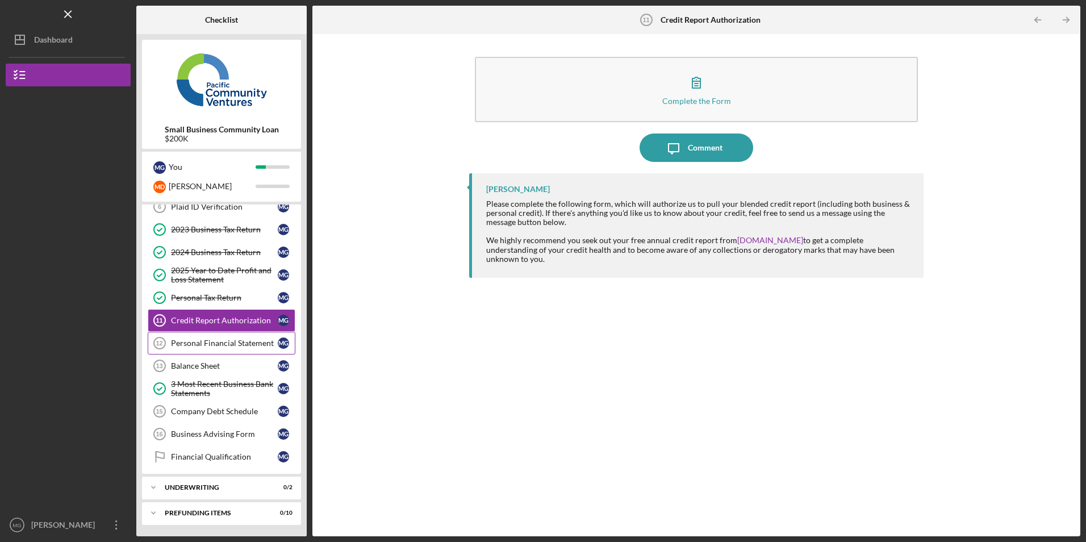
click at [187, 340] on div "Personal Financial Statement" at bounding box center [224, 342] width 107 height 9
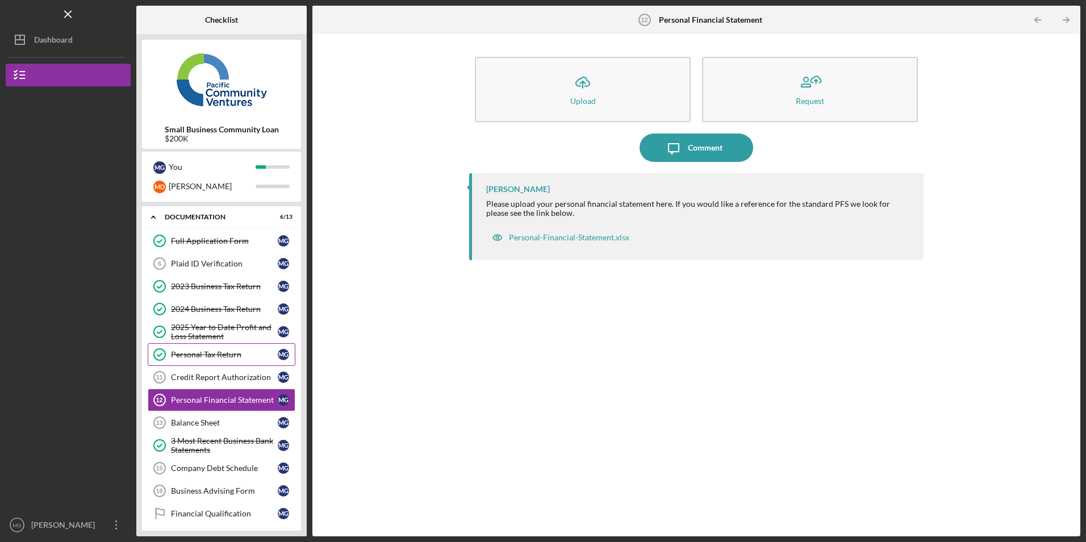
scroll to position [200, 0]
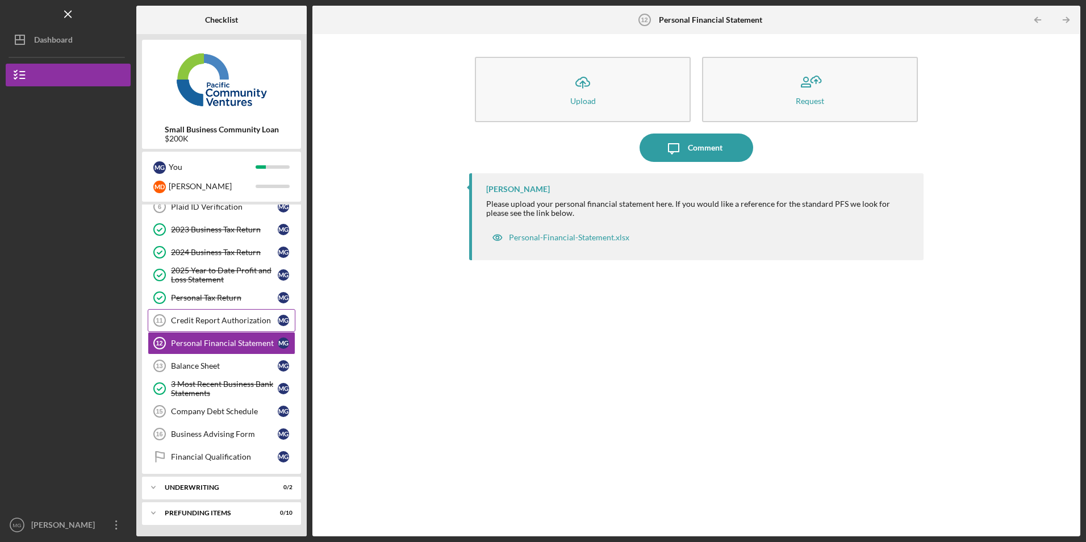
click at [212, 321] on div "Credit Report Authorization" at bounding box center [224, 320] width 107 height 9
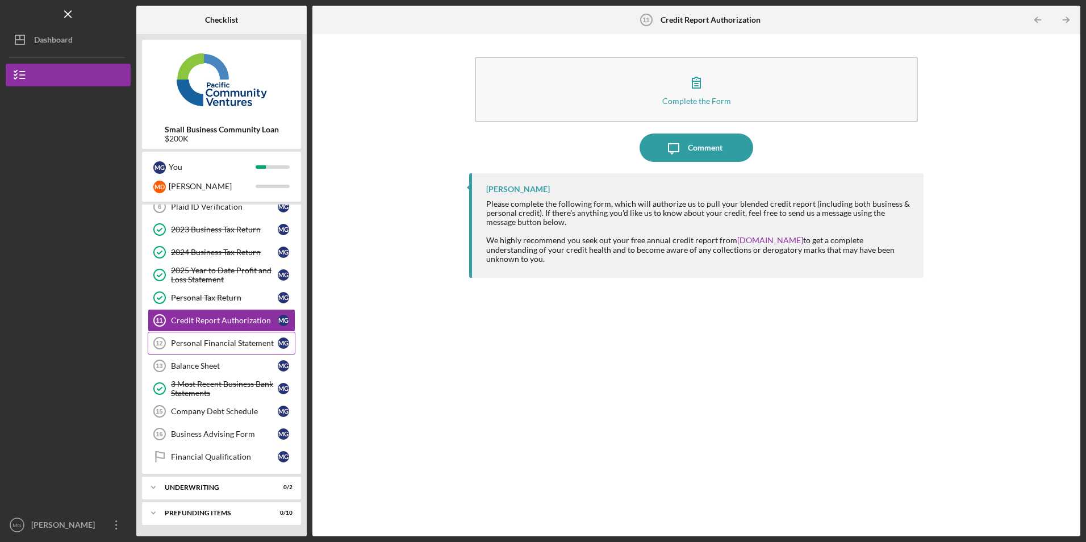
click at [193, 339] on div "Personal Financial Statement" at bounding box center [224, 342] width 107 height 9
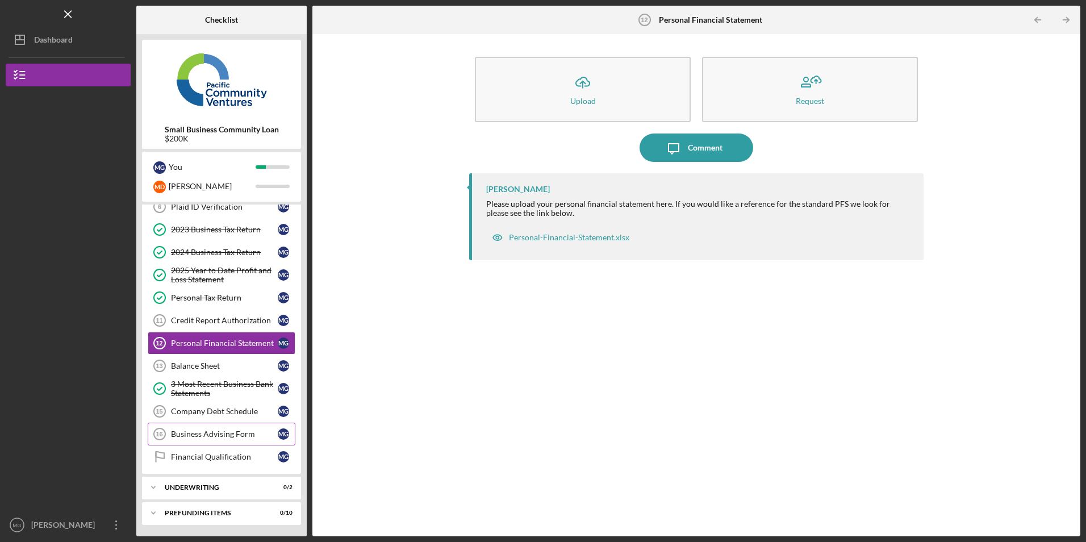
click at [214, 429] on div "Business Advising Form" at bounding box center [224, 433] width 107 height 9
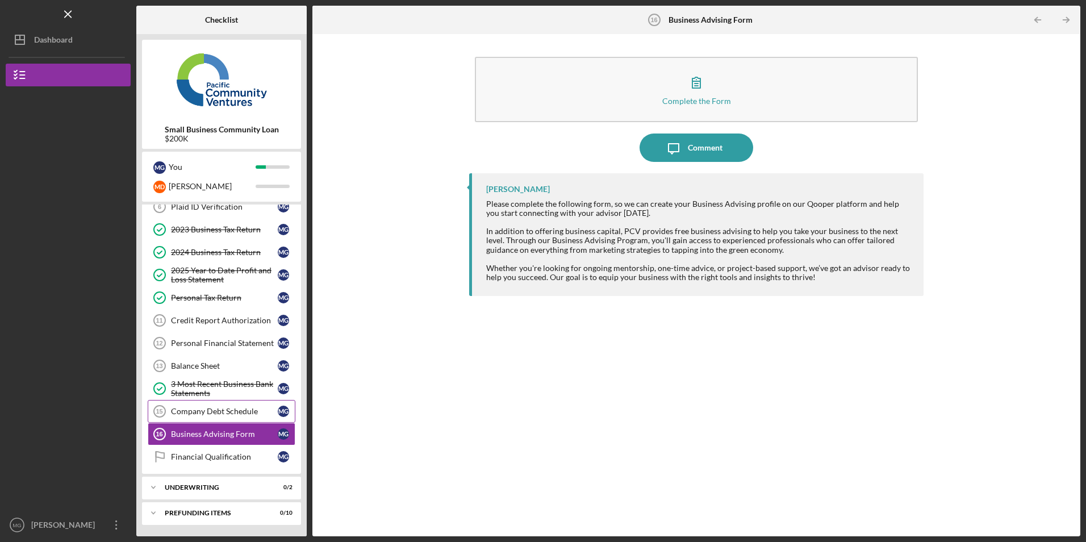
click at [197, 408] on div "Company Debt Schedule" at bounding box center [224, 410] width 107 height 9
